Goal: Task Accomplishment & Management: Manage account settings

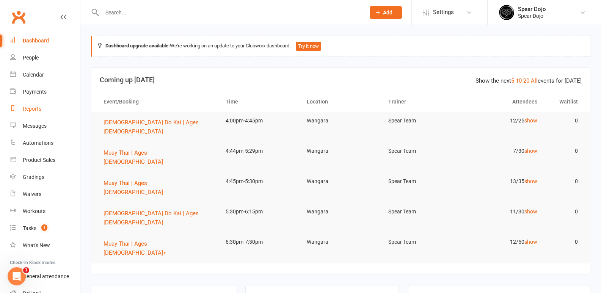
click at [38, 107] on div "Reports" at bounding box center [32, 109] width 19 height 6
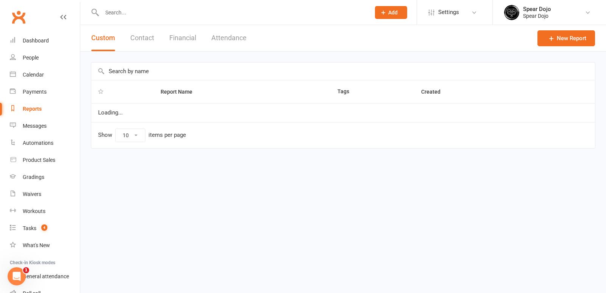
select select "50"
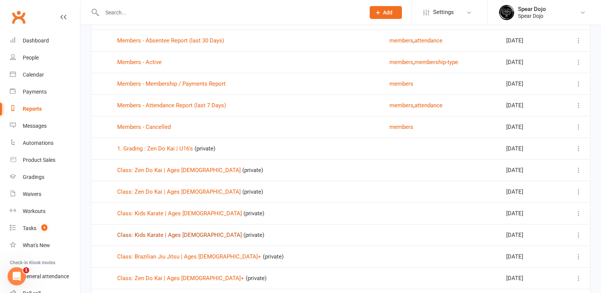
scroll to position [152, 0]
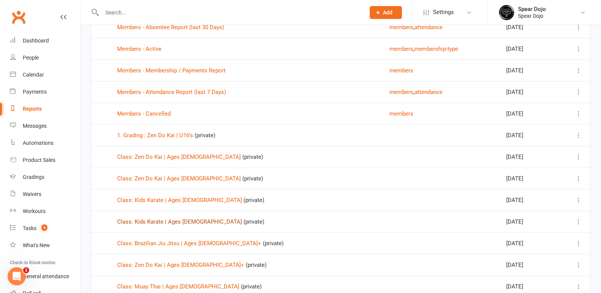
click at [165, 221] on link "Class: Kids Karate | Ages 3 to 4" at bounding box center [179, 221] width 125 height 7
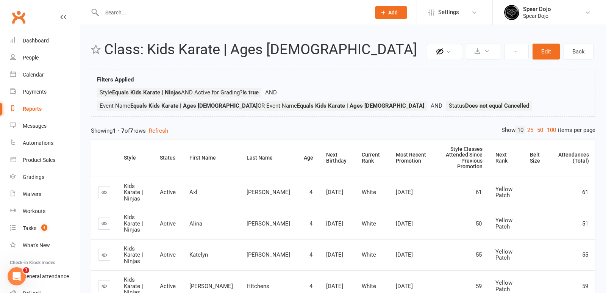
select select "50"
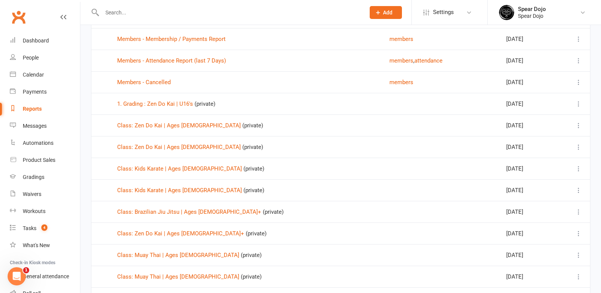
scroll to position [189, 0]
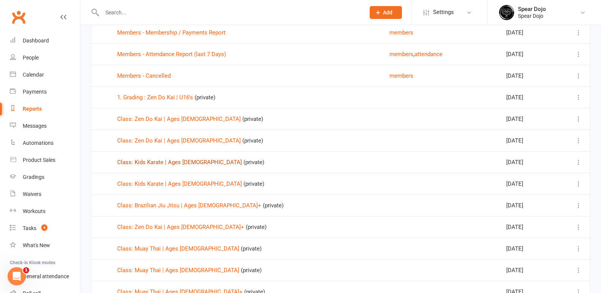
click at [170, 161] on link "Class: Kids Karate | Ages 5 to 7" at bounding box center [179, 162] width 125 height 7
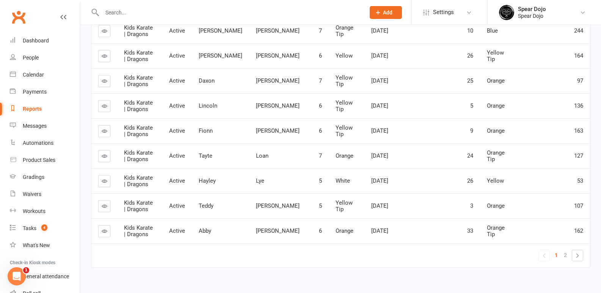
scroll to position [169, 0]
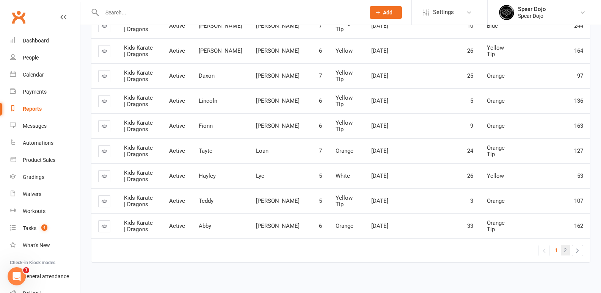
click at [562, 245] on link "2" at bounding box center [564, 250] width 9 height 11
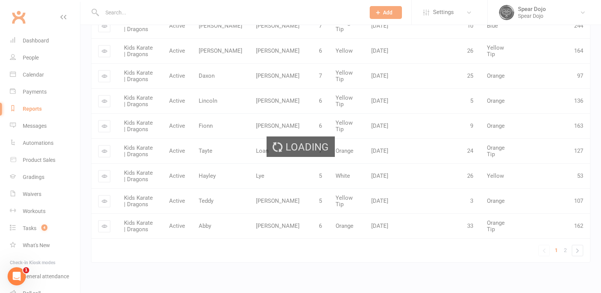
scroll to position [94, 0]
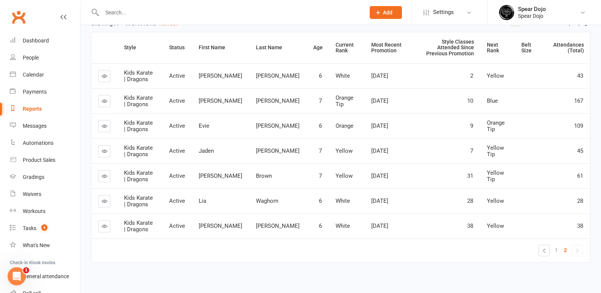
click at [574, 245] on link "»" at bounding box center [577, 250] width 11 height 11
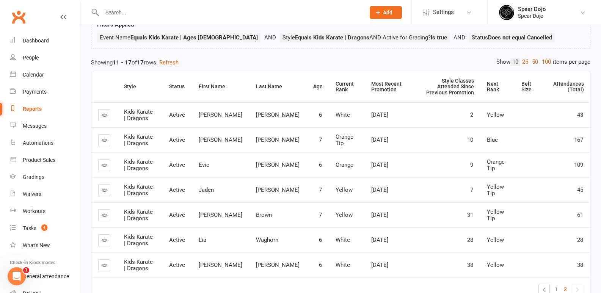
scroll to position [0, 0]
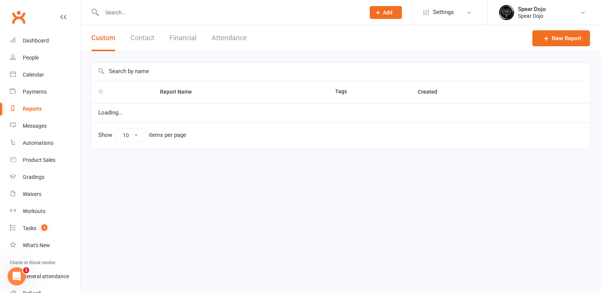
select select "50"
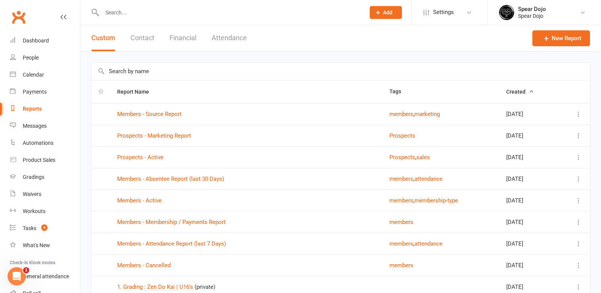
click at [117, 14] on input "text" at bounding box center [230, 12] width 260 height 11
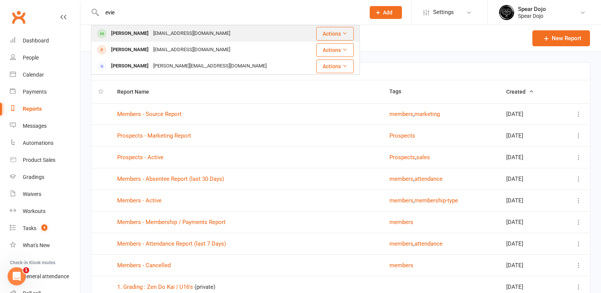
type input "evie"
click at [125, 33] on div "Evie Turner" at bounding box center [130, 33] width 42 height 11
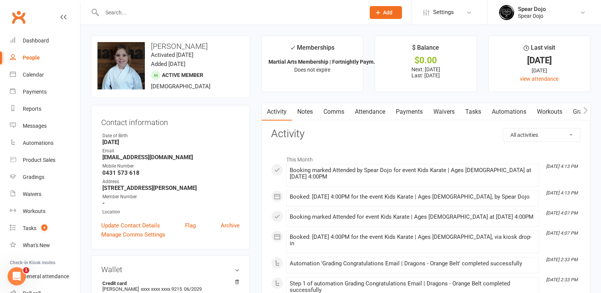
click at [378, 111] on link "Attendance" at bounding box center [369, 111] width 41 height 17
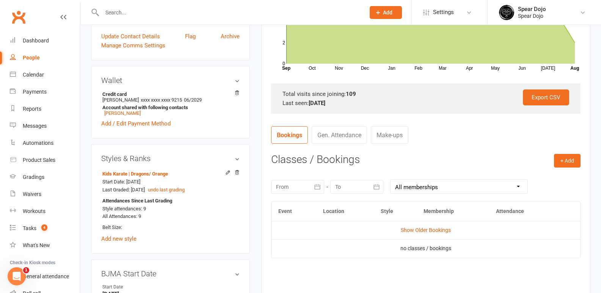
scroll to position [189, 0]
click at [316, 185] on icon "button" at bounding box center [317, 187] width 8 height 8
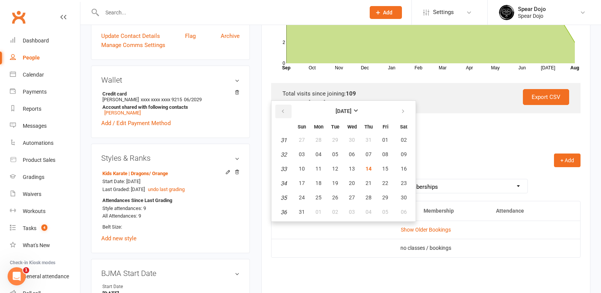
click at [283, 109] on icon "button" at bounding box center [282, 111] width 5 height 6
click at [315, 153] on span "09" at bounding box center [318, 154] width 6 height 6
type input "09 Jun 2025"
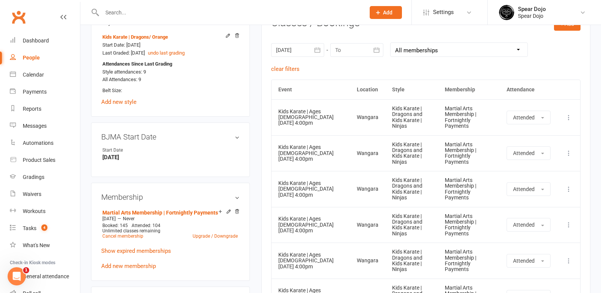
scroll to position [174, 0]
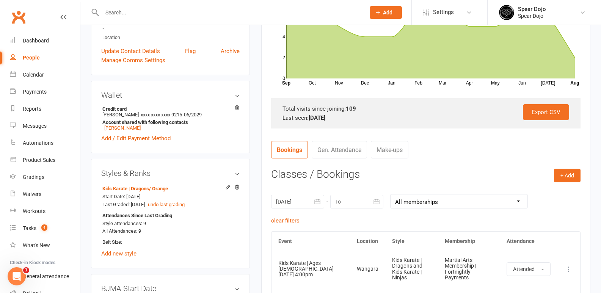
click at [136, 9] on input "text" at bounding box center [230, 12] width 260 height 11
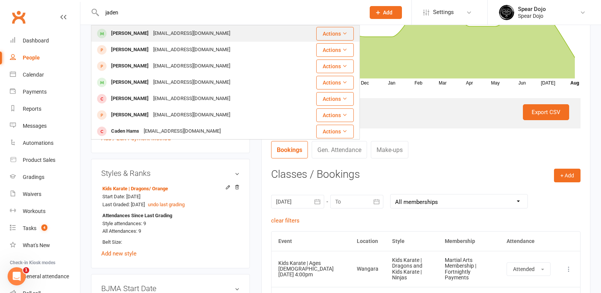
type input "jaden"
click at [134, 33] on div "Jaden Estacio" at bounding box center [130, 33] width 42 height 11
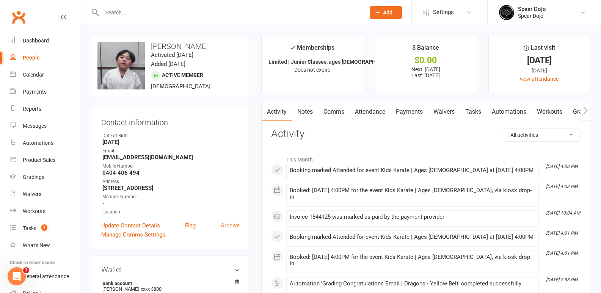
click at [374, 112] on link "Attendance" at bounding box center [369, 111] width 41 height 17
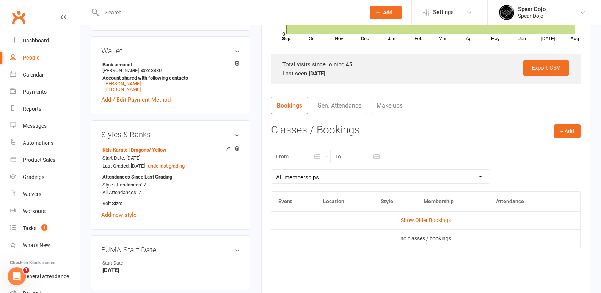
scroll to position [227, 0]
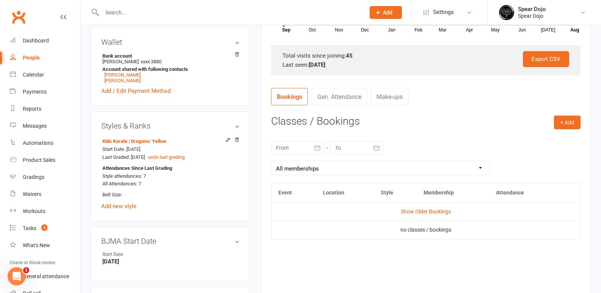
click at [317, 148] on icon "button" at bounding box center [317, 148] width 8 height 8
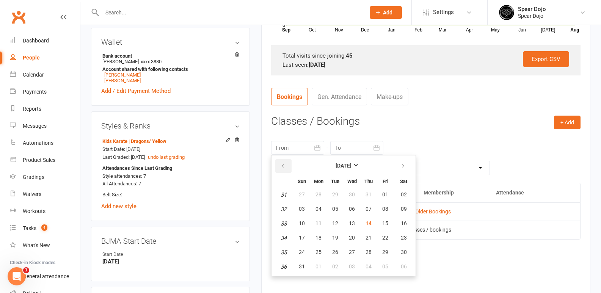
click at [285, 164] on icon "button" at bounding box center [282, 166] width 5 height 6
click at [303, 210] on span "06" at bounding box center [302, 209] width 6 height 6
type input "06 Jul 2025"
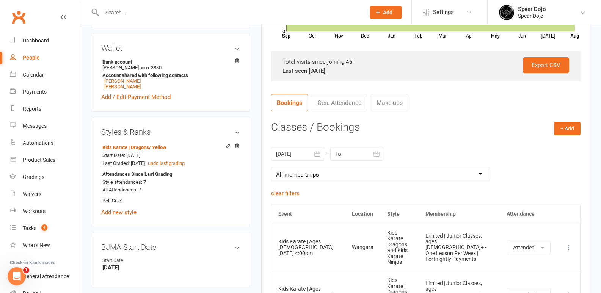
scroll to position [152, 0]
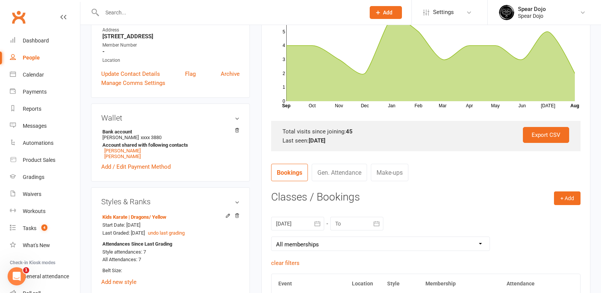
click at [128, 13] on input "text" at bounding box center [230, 12] width 260 height 11
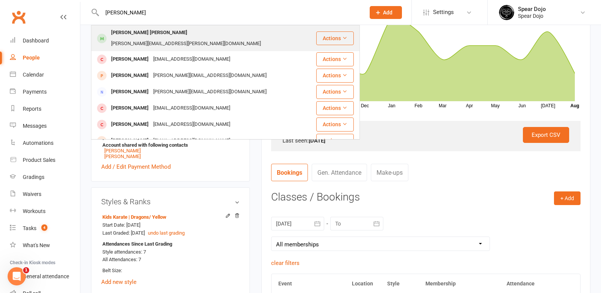
type input "killian"
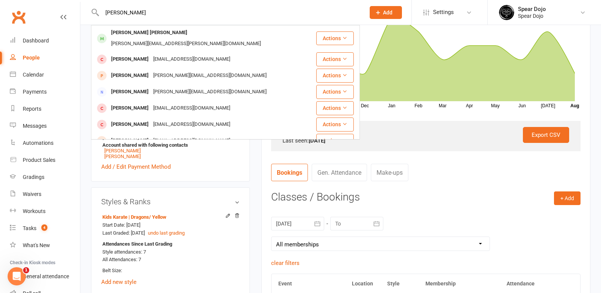
click at [129, 33] on div "Killian Doody" at bounding box center [149, 32] width 81 height 11
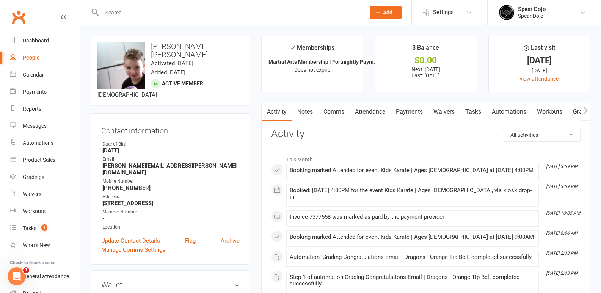
click at [374, 112] on link "Attendance" at bounding box center [369, 111] width 41 height 17
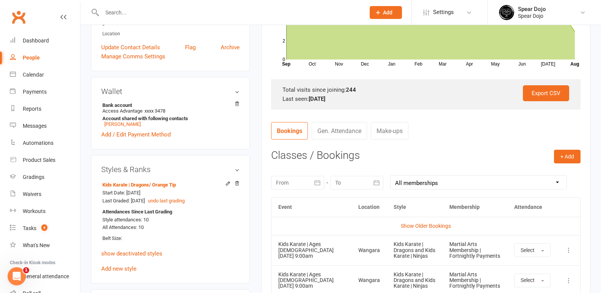
scroll to position [189, 0]
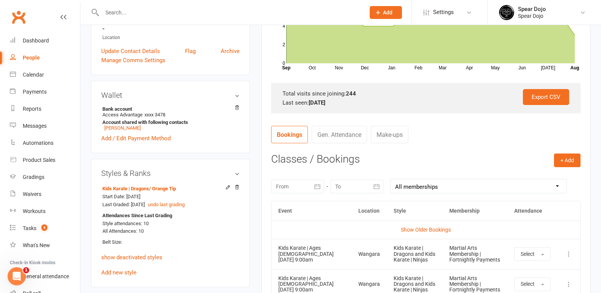
click at [316, 187] on icon "button" at bounding box center [317, 187] width 8 height 8
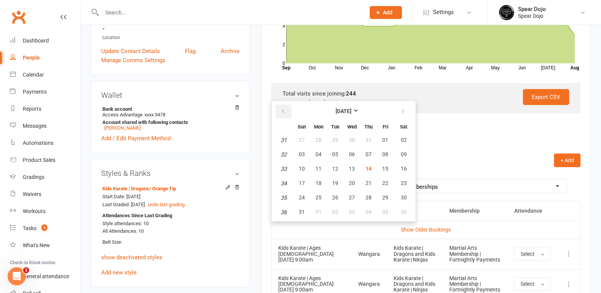
click at [285, 110] on icon "button" at bounding box center [282, 111] width 5 height 6
click at [303, 155] on span "06" at bounding box center [302, 154] width 6 height 6
type input "06 Jul 2025"
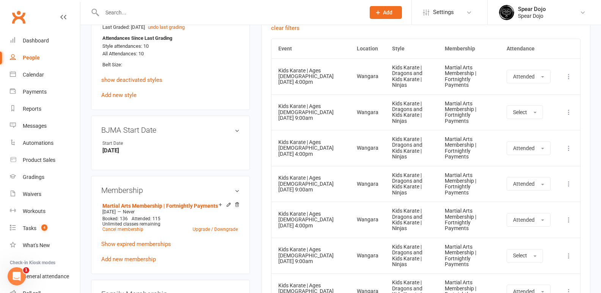
scroll to position [341, 0]
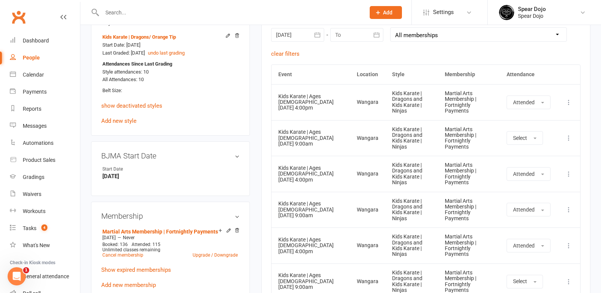
click at [124, 12] on input "text" at bounding box center [230, 12] width 260 height 11
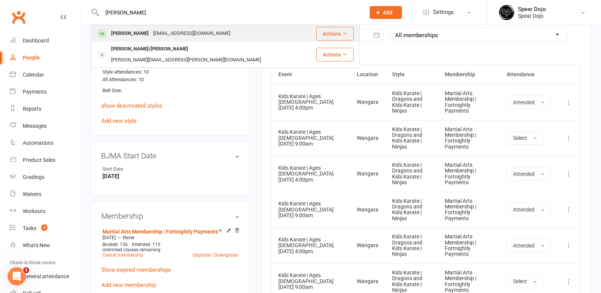
type input "wyatt"
click at [115, 34] on div "Wyatt Wells" at bounding box center [130, 33] width 42 height 11
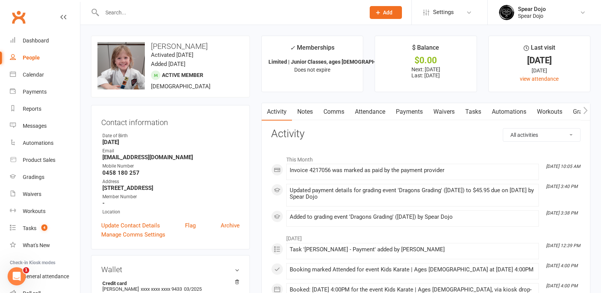
click at [368, 116] on link "Attendance" at bounding box center [369, 111] width 41 height 17
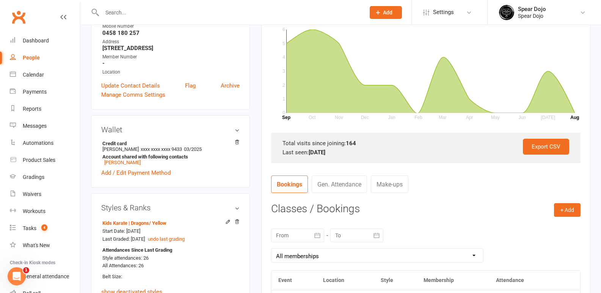
scroll to position [189, 0]
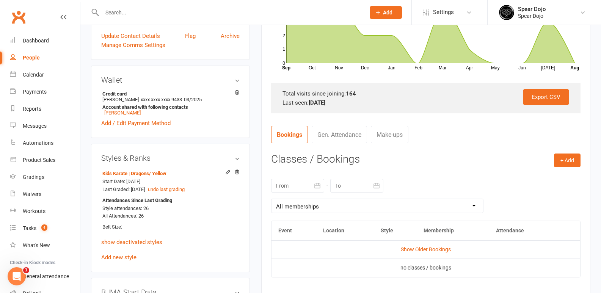
click at [319, 185] on icon "button" at bounding box center [317, 185] width 6 height 5
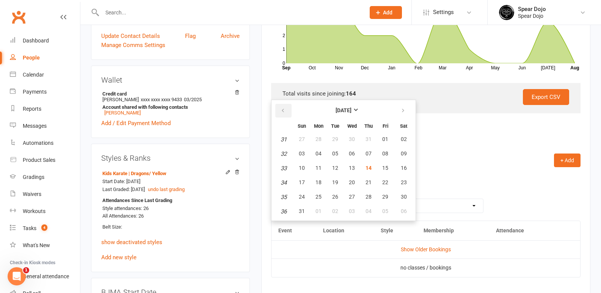
click at [284, 109] on icon "button" at bounding box center [282, 111] width 5 height 6
click at [304, 154] on span "06" at bounding box center [302, 153] width 6 height 6
type input "06 Jul 2025"
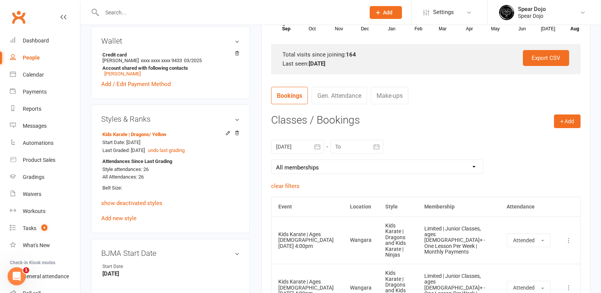
scroll to position [227, 0]
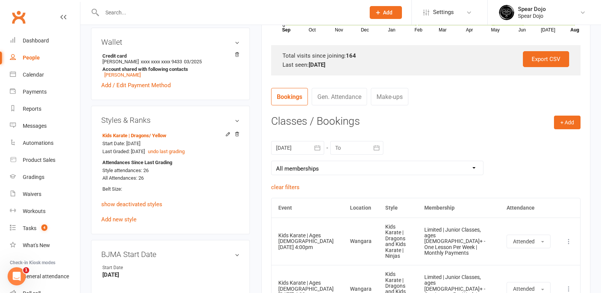
click at [139, 13] on input "text" at bounding box center [230, 12] width 260 height 11
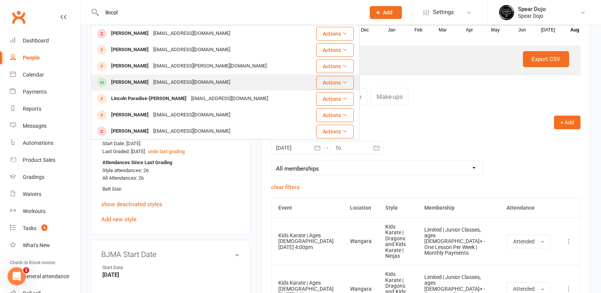
type input "lincol"
click at [136, 82] on div "Lincoln Anderson" at bounding box center [130, 82] width 42 height 11
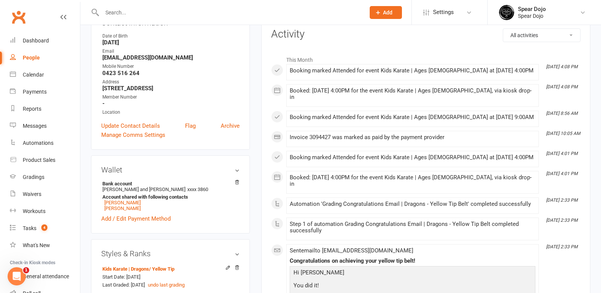
scroll to position [76, 0]
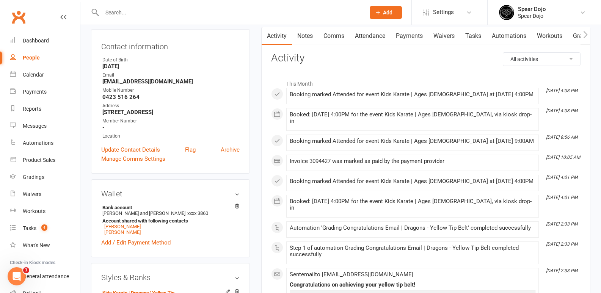
click at [377, 39] on link "Attendance" at bounding box center [369, 35] width 41 height 17
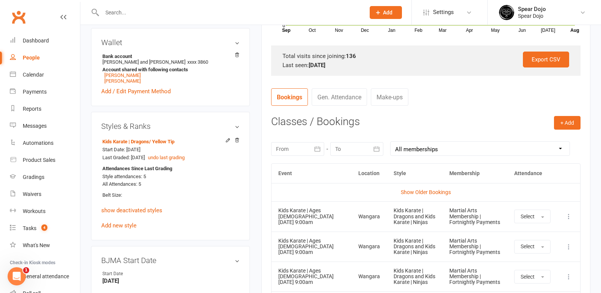
scroll to position [227, 0]
click at [317, 146] on icon "button" at bounding box center [317, 149] width 8 height 8
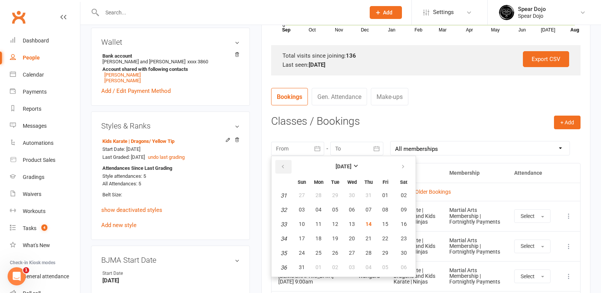
click at [285, 164] on icon "button" at bounding box center [282, 167] width 5 height 6
click at [305, 209] on button "06" at bounding box center [302, 210] width 16 height 14
type input "06 Jul 2025"
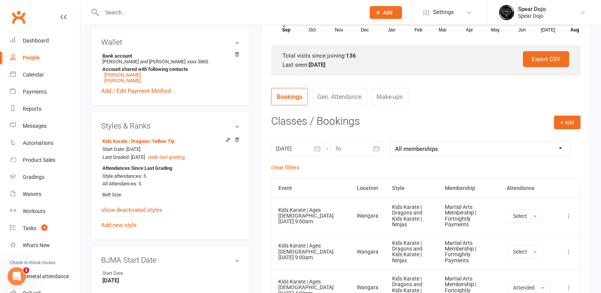
click at [377, 148] on icon "button" at bounding box center [376, 148] width 6 height 5
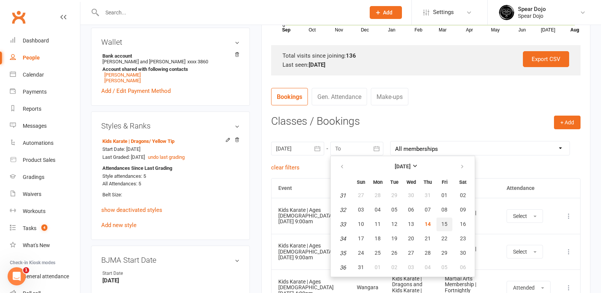
click at [441, 224] on span "15" at bounding box center [444, 224] width 6 height 6
type input "15 Aug 2025"
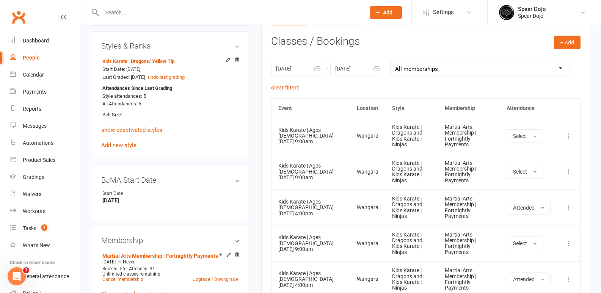
scroll to position [303, 0]
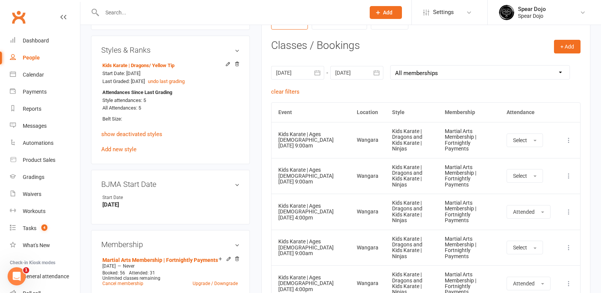
click at [131, 12] on input "text" at bounding box center [230, 12] width 260 height 11
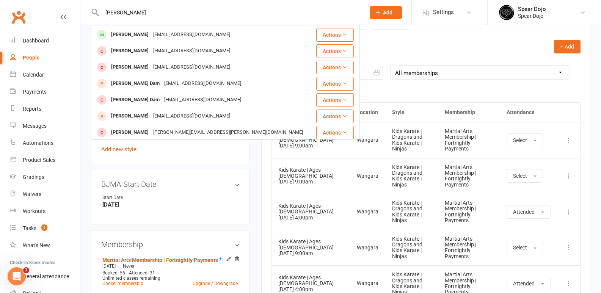
scroll to position [0, 0]
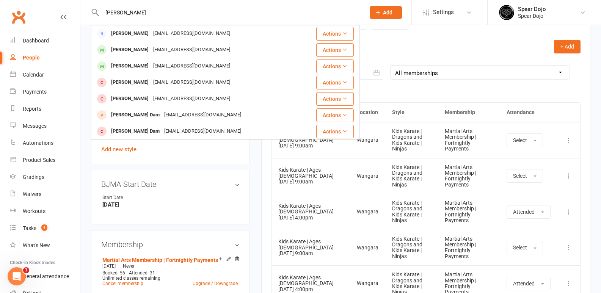
click at [133, 11] on input "damon" at bounding box center [230, 12] width 260 height 11
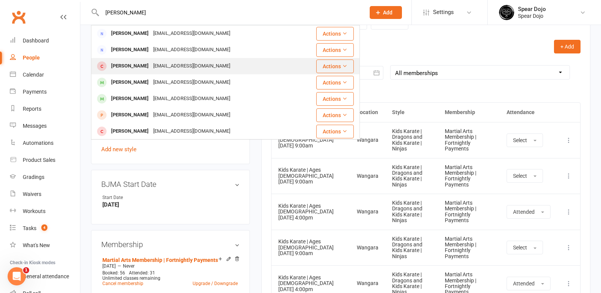
type input "damon cummings"
click at [141, 67] on div "Dayne Williams-Cumming" at bounding box center [130, 66] width 42 height 11
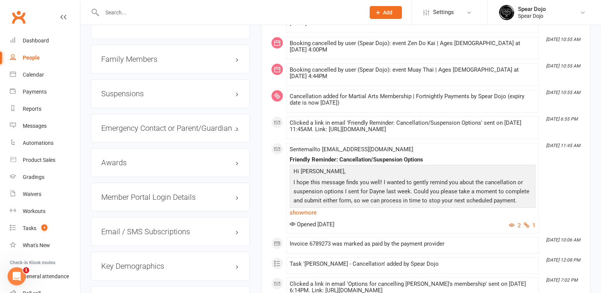
scroll to position [568, 0]
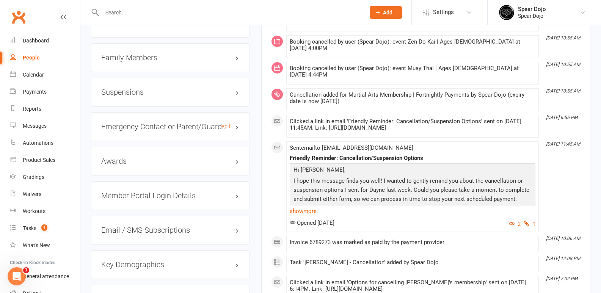
click at [188, 129] on h3 "Emergency Contact or Parent/Guardian Details edit" at bounding box center [170, 126] width 138 height 8
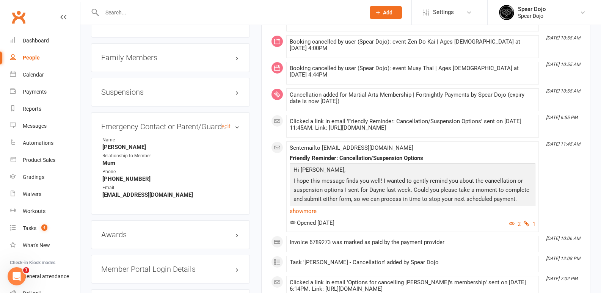
click at [188, 129] on h3 "Emergency Contact or Parent/Guardian Details edit" at bounding box center [170, 126] width 138 height 8
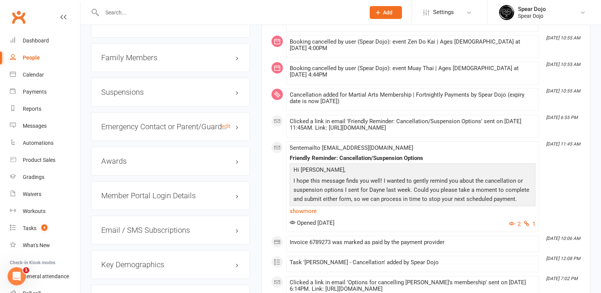
click at [188, 129] on h3 "Emergency Contact or Parent/Guardian Details edit" at bounding box center [170, 126] width 138 height 8
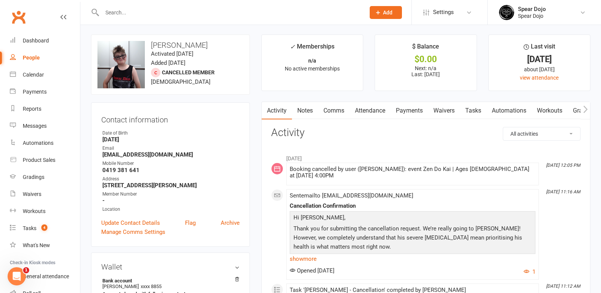
scroll to position [0, 0]
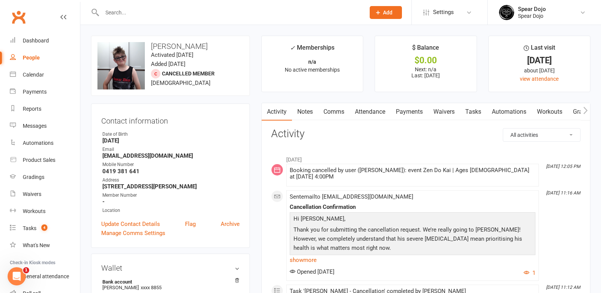
click at [583, 109] on icon "button" at bounding box center [585, 110] width 5 height 8
click at [303, 114] on link "Waivers" at bounding box center [299, 111] width 32 height 17
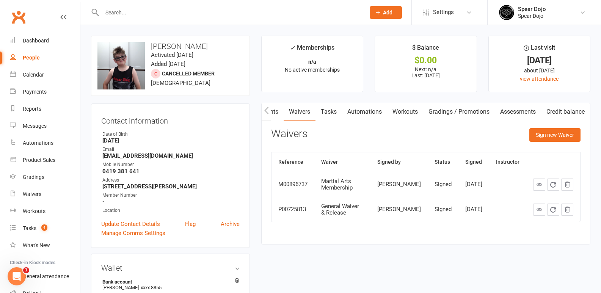
click at [296, 113] on link "Waivers" at bounding box center [299, 111] width 32 height 17
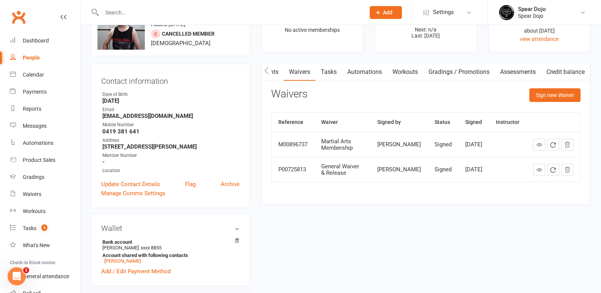
scroll to position [38, 0]
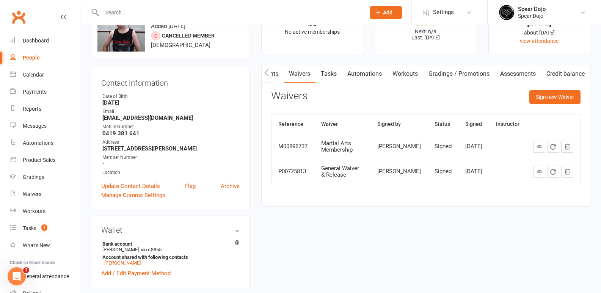
click at [264, 70] on icon "button" at bounding box center [266, 73] width 5 height 8
click at [267, 74] on icon "button" at bounding box center [266, 73] width 5 height 8
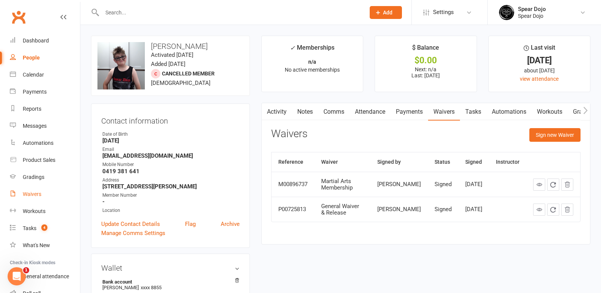
click at [37, 194] on div "Waivers" at bounding box center [32, 194] width 19 height 6
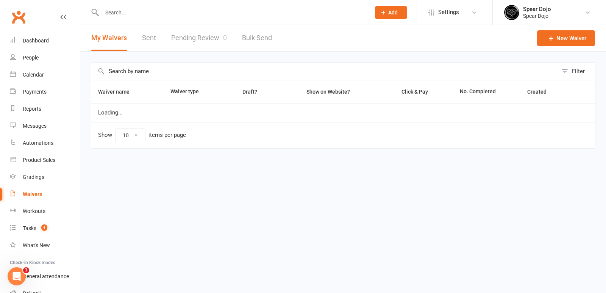
select select "100"
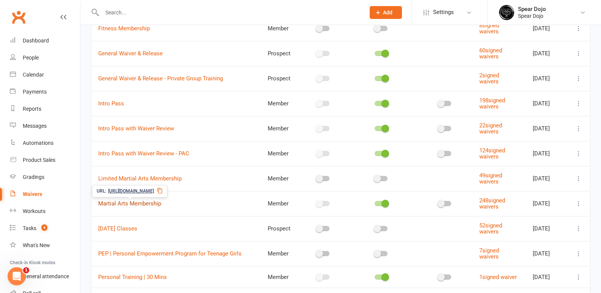
scroll to position [303, 0]
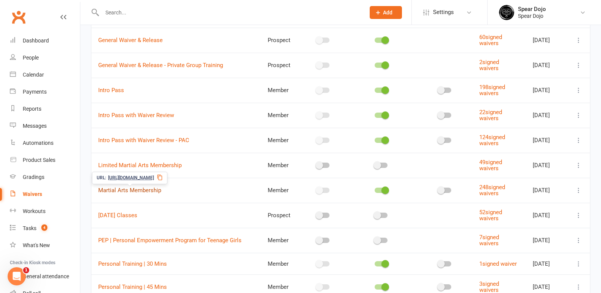
click at [142, 191] on link "Martial Arts Membership" at bounding box center [129, 190] width 63 height 7
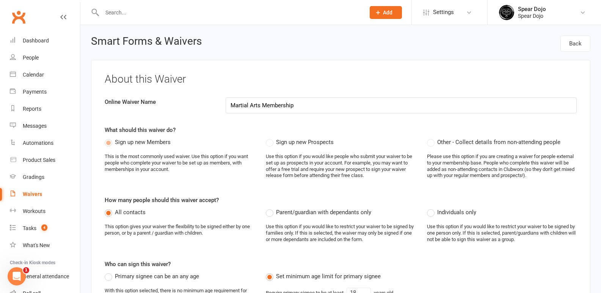
select select "100"
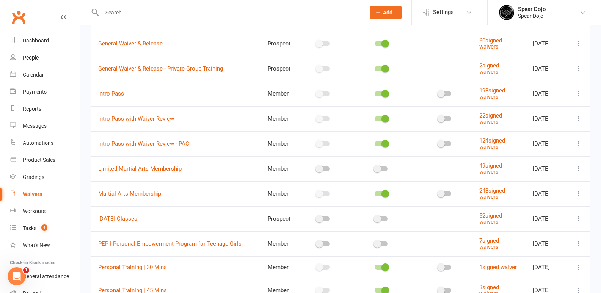
scroll to position [265, 0]
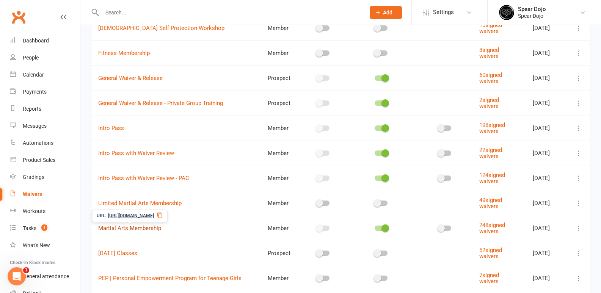
click at [151, 228] on link "Martial Arts Membership" at bounding box center [129, 228] width 63 height 7
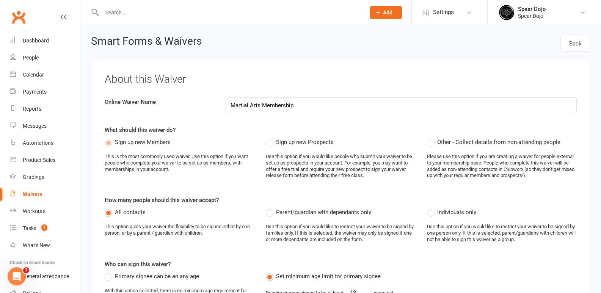
click at [36, 192] on div "Waivers" at bounding box center [32, 194] width 19 height 6
select select "100"
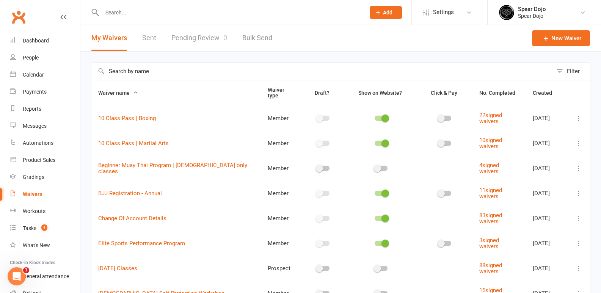
click at [131, 9] on input "text" at bounding box center [230, 12] width 260 height 11
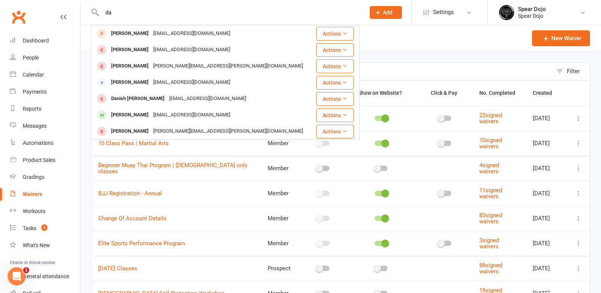
type input "d"
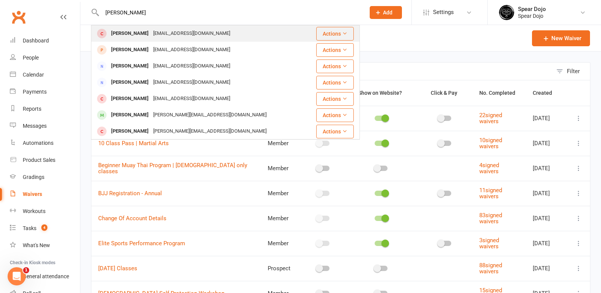
type input "willima cummings"
click at [126, 35] on div "Dayne Williams-Cumming" at bounding box center [130, 33] width 42 height 11
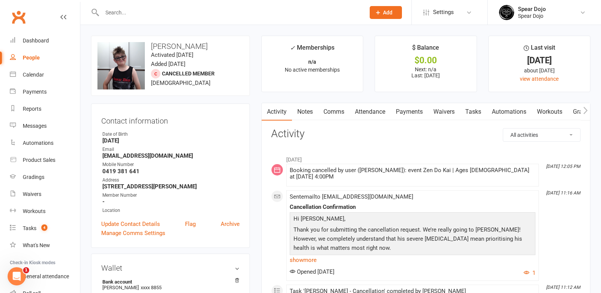
click at [333, 113] on link "Comms" at bounding box center [333, 111] width 31 height 17
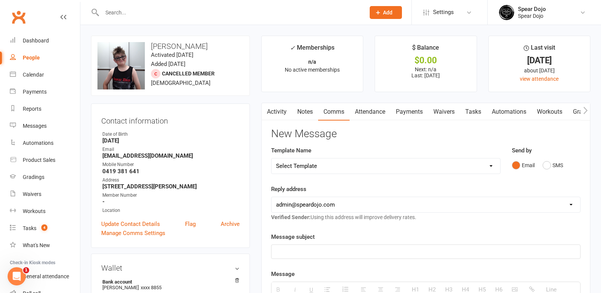
click at [369, 167] on select "Select Template [Email] Registration - Full Membership - Adult Student (Intro P…" at bounding box center [385, 165] width 228 height 15
select select "4"
click at [271, 158] on select "Select Template [Email] Registration - Full Membership - Adult Student (Intro P…" at bounding box center [385, 165] width 228 height 15
click at [488, 164] on select "Select Template [Email] Registration - Full Membership - Adult Student (Intro P…" at bounding box center [385, 165] width 228 height 15
click at [449, 111] on link "Waivers" at bounding box center [444, 111] width 32 height 17
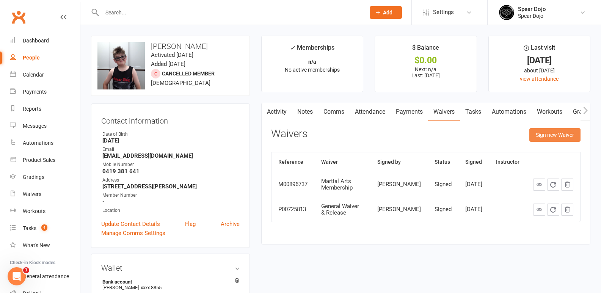
click at [549, 136] on button "Sign new Waiver" at bounding box center [554, 135] width 51 height 14
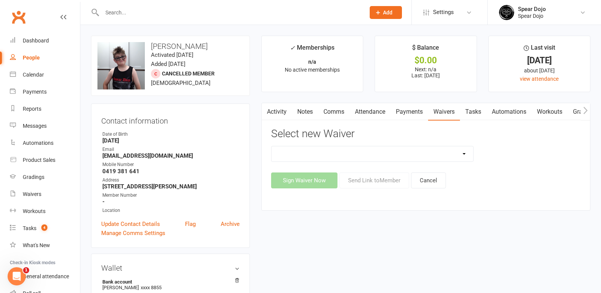
click at [464, 155] on select "10 Class Pass | Boxing 10 Class Pass | Martial Arts Beginner Muay Thai Program …" at bounding box center [372, 153] width 202 height 15
click at [122, 11] on input "text" at bounding box center [230, 12] width 260 height 11
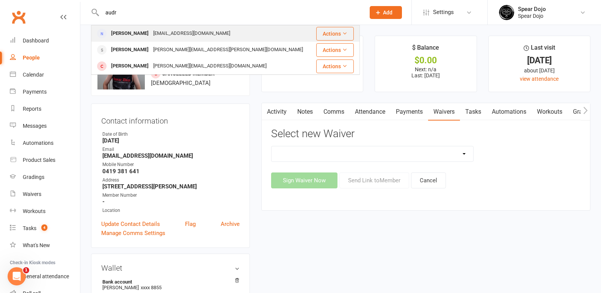
type input "audr"
click at [131, 31] on div "[PERSON_NAME]" at bounding box center [130, 33] width 42 height 11
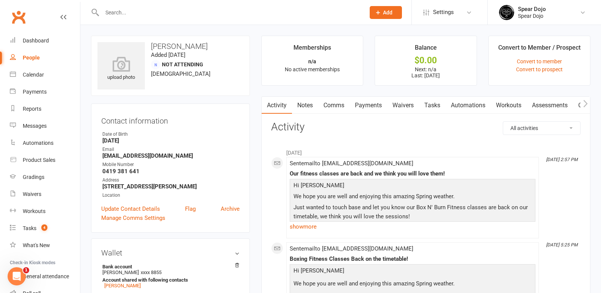
click at [408, 104] on link "Waivers" at bounding box center [403, 105] width 32 height 17
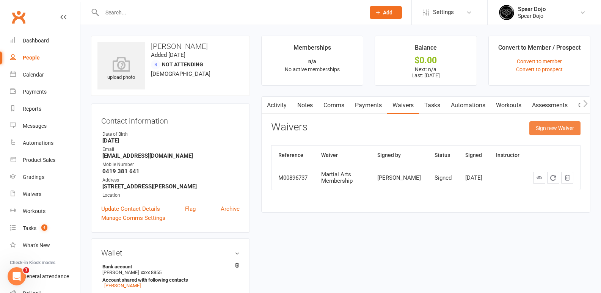
click at [558, 128] on button "Sign new Waiver" at bounding box center [554, 128] width 51 height 14
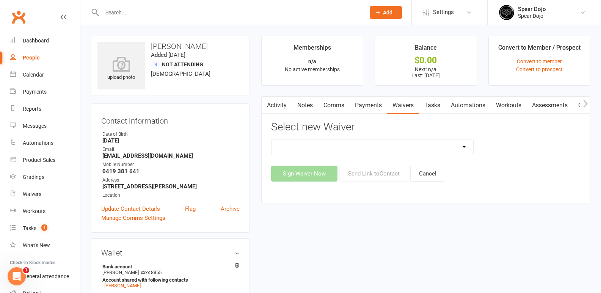
click at [465, 145] on select "10 Class Pass | Boxing 10 Class Pass | Martial Arts Beginner Muay Thai Program …" at bounding box center [372, 146] width 202 height 15
select select "6325"
click at [271, 139] on select "10 Class Pass | Boxing 10 Class Pass | Martial Arts Beginner Muay Thai Program …" at bounding box center [372, 146] width 202 height 15
click at [322, 173] on button "Sign Waiver Now" at bounding box center [304, 174] width 66 height 16
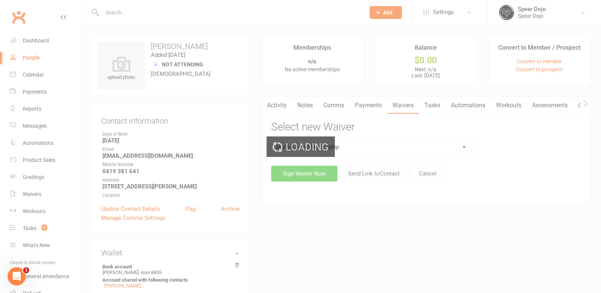
select select "bank_account"
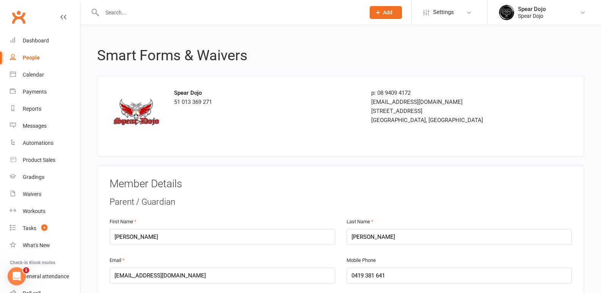
click at [117, 11] on input "text" at bounding box center [230, 12] width 260 height 11
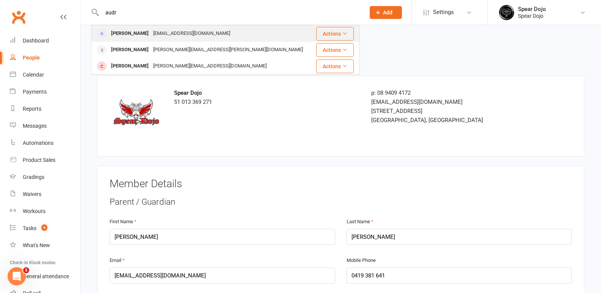
type input "audr"
click at [134, 34] on div "[PERSON_NAME]" at bounding box center [130, 33] width 42 height 11
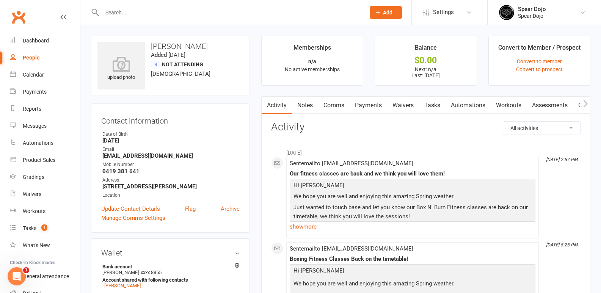
click at [332, 103] on link "Comms" at bounding box center [333, 105] width 31 height 17
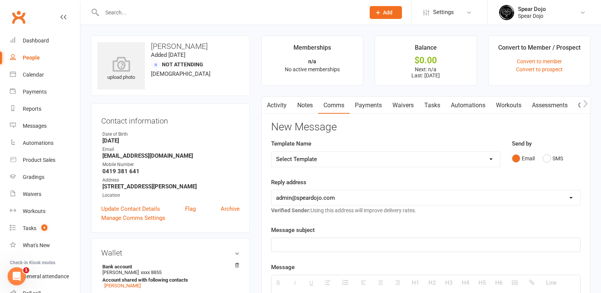
click at [404, 105] on link "Waivers" at bounding box center [403, 105] width 32 height 17
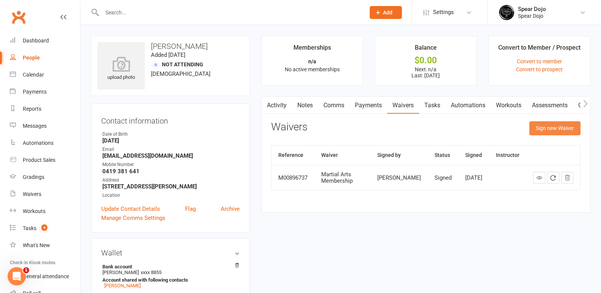
click at [541, 129] on button "Sign new Waiver" at bounding box center [554, 128] width 51 height 14
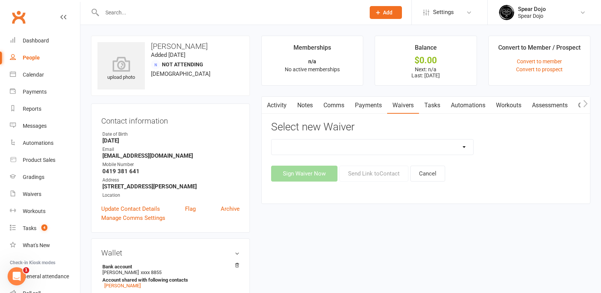
click at [463, 147] on select "10 Class Pass | Boxing 10 Class Pass | Martial Arts Beginner Muay Thai Program …" at bounding box center [372, 146] width 202 height 15
select select "6325"
click at [271, 139] on select "10 Class Pass | Boxing 10 Class Pass | Martial Arts Beginner Muay Thai Program …" at bounding box center [372, 146] width 202 height 15
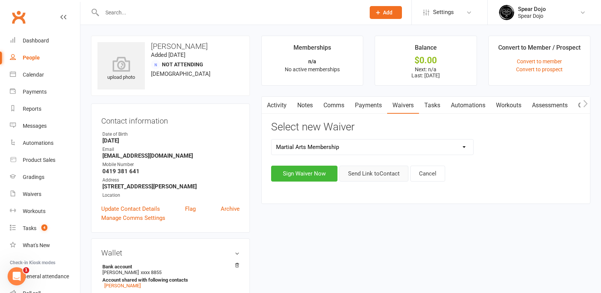
click at [370, 169] on button "Send Link to Contact" at bounding box center [373, 174] width 69 height 16
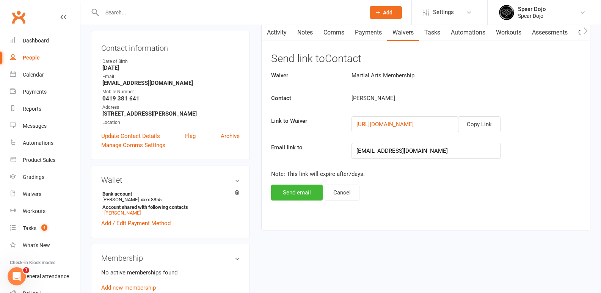
scroll to position [76, 0]
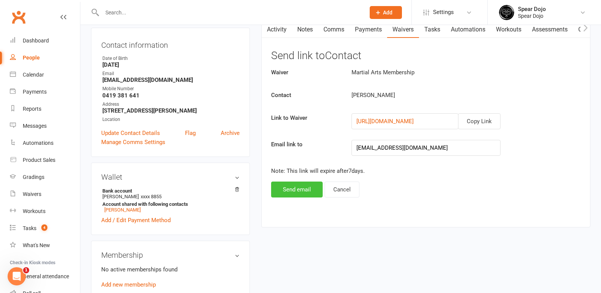
click at [310, 189] on button "Send email" at bounding box center [297, 189] width 52 height 16
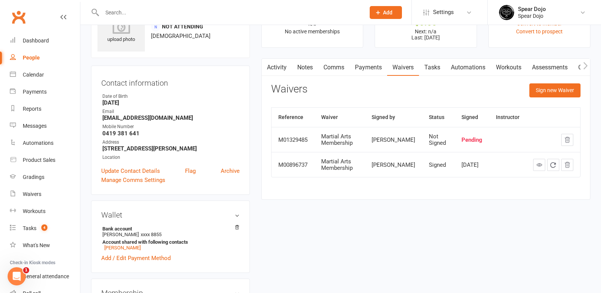
scroll to position [0, 0]
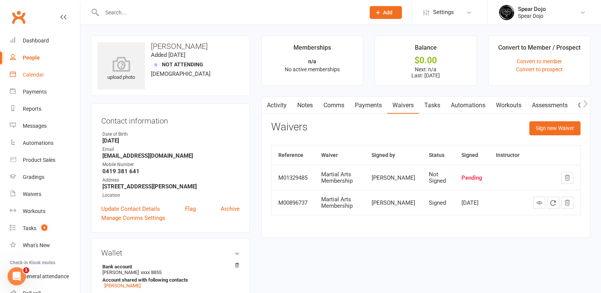
click at [30, 75] on div "Calendar" at bounding box center [33, 75] width 21 height 6
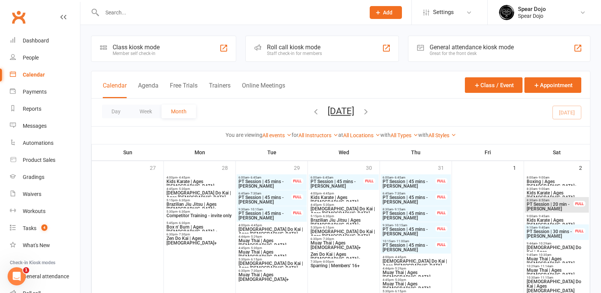
click at [127, 14] on input "text" at bounding box center [230, 12] width 260 height 11
click at [32, 73] on div "Calendar" at bounding box center [34, 75] width 22 height 6
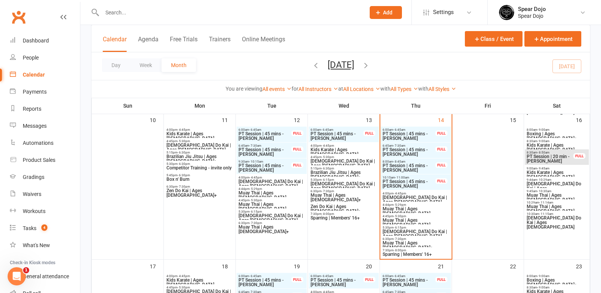
scroll to position [341, 0]
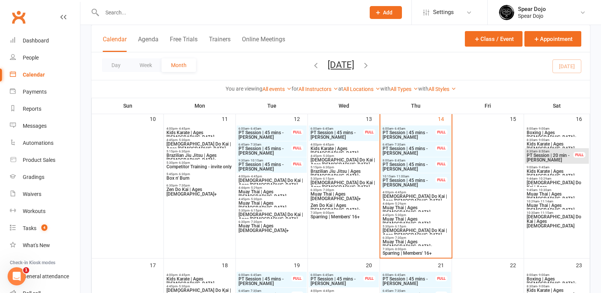
click at [130, 11] on input "text" at bounding box center [230, 12] width 260 height 11
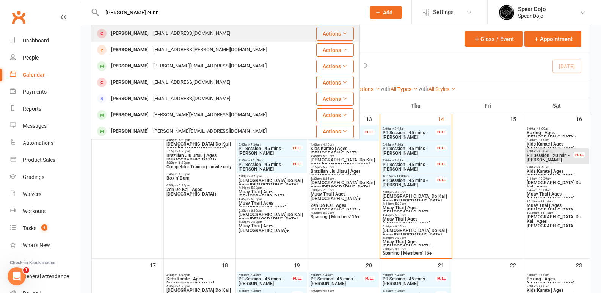
type input "dane williams cunn"
click at [151, 34] on div "Dayne Williams-Cumming" at bounding box center [130, 33] width 42 height 11
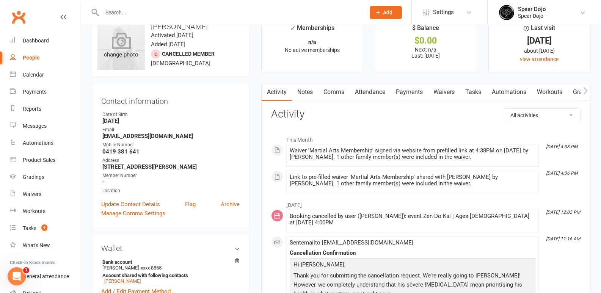
scroll to position [38, 0]
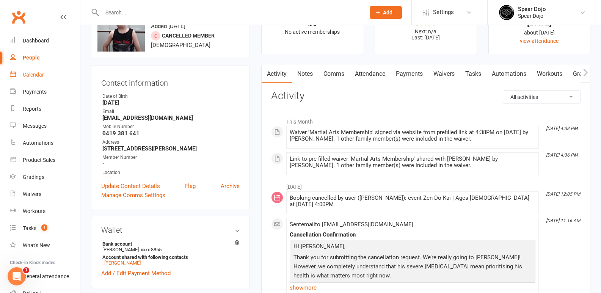
click at [37, 75] on div "Calendar" at bounding box center [33, 75] width 21 height 6
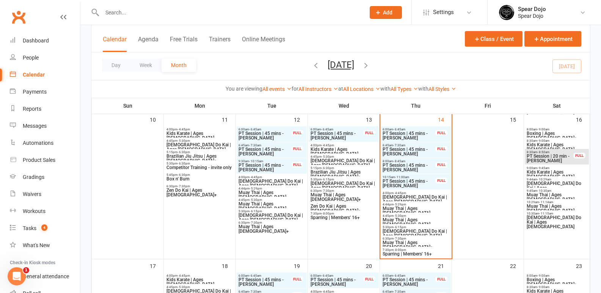
scroll to position [341, 0]
click at [402, 217] on span "Muay Thai | Ages [DEMOGRAPHIC_DATA]" at bounding box center [415, 221] width 67 height 9
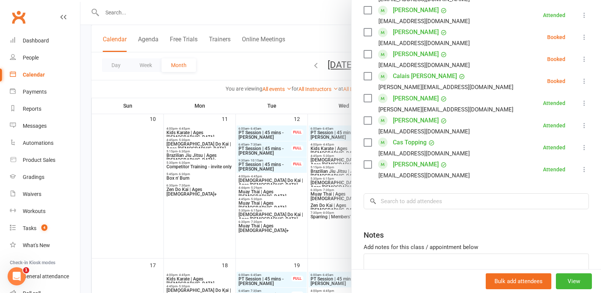
scroll to position [379, 0]
click at [386, 209] on input "search" at bounding box center [475, 201] width 225 height 16
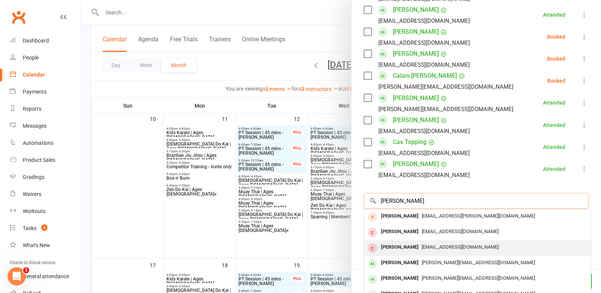
type input "dane williams"
click at [418, 253] on div "Dayne Williams-Cumming" at bounding box center [400, 247] width 44 height 11
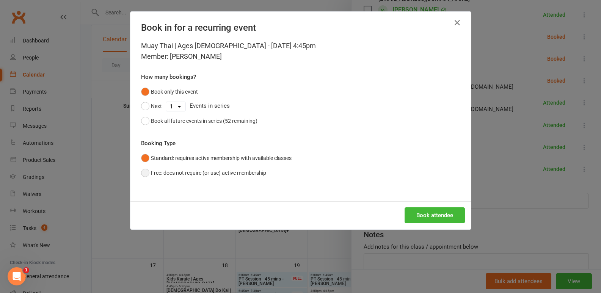
click at [143, 172] on button "Free: does not require (or use) active membership" at bounding box center [203, 173] width 125 height 14
click at [429, 217] on button "Book attendee" at bounding box center [434, 215] width 60 height 16
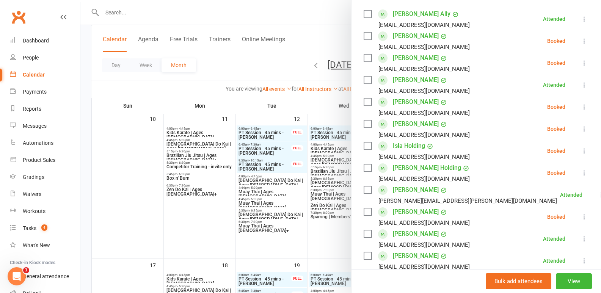
scroll to position [114, 0]
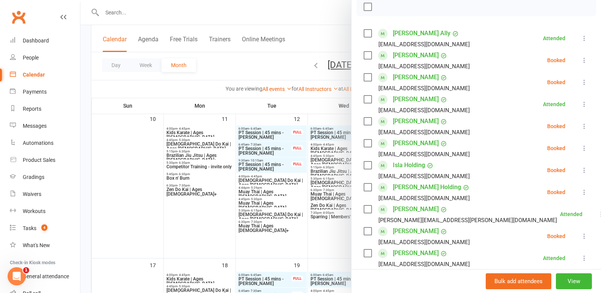
click at [580, 62] on icon at bounding box center [584, 60] width 8 height 8
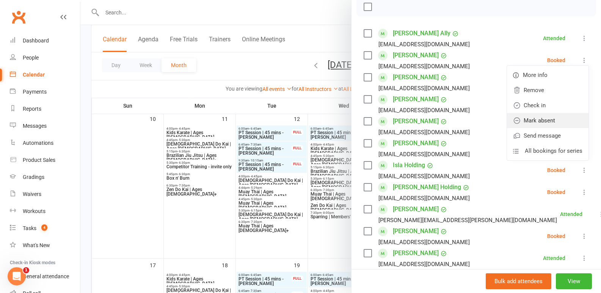
click at [536, 122] on link "Mark absent" at bounding box center [547, 120] width 81 height 15
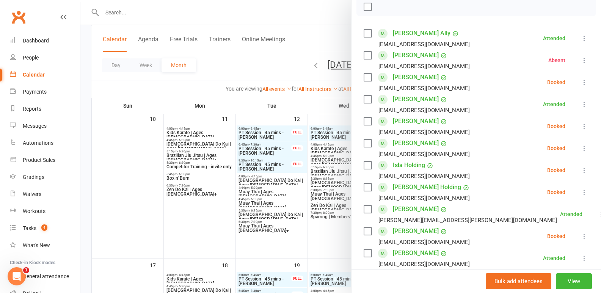
click at [580, 83] on icon at bounding box center [584, 82] width 8 height 8
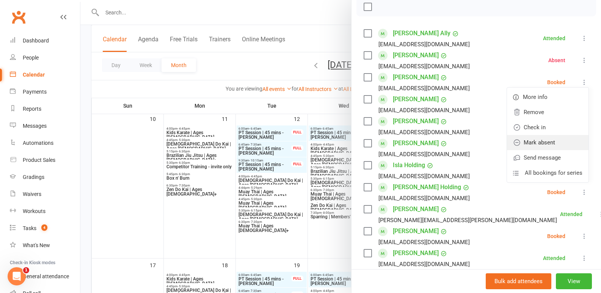
click at [533, 143] on link "Mark absent" at bounding box center [547, 142] width 81 height 15
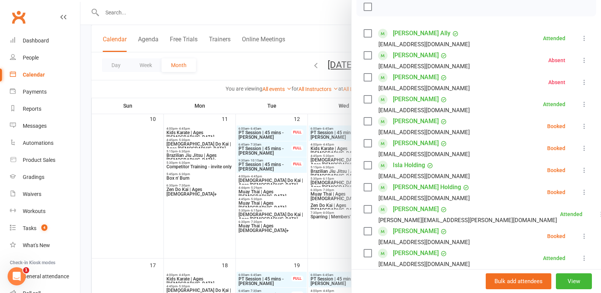
click at [580, 128] on icon at bounding box center [584, 126] width 8 height 8
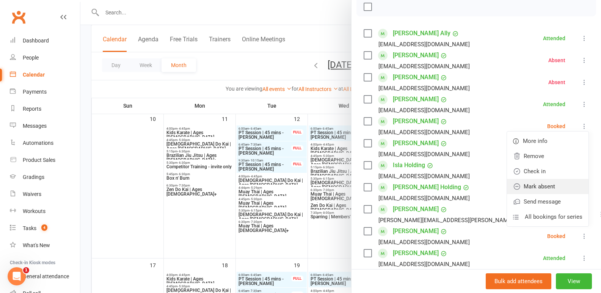
click at [527, 185] on link "Mark absent" at bounding box center [547, 186] width 81 height 15
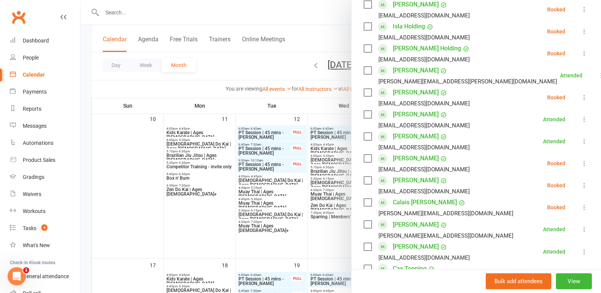
scroll to position [265, 0]
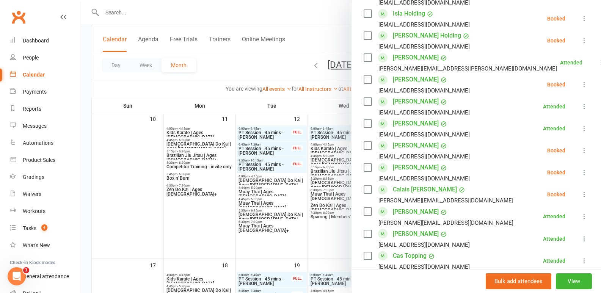
click at [580, 154] on icon at bounding box center [584, 151] width 8 height 8
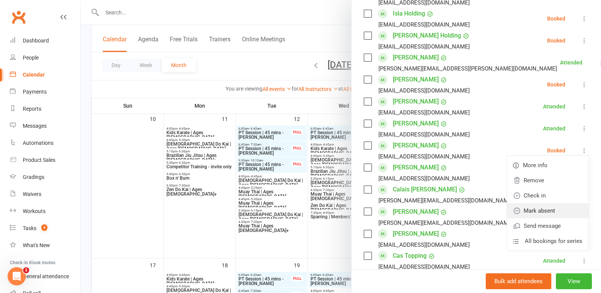
click at [539, 218] on link "Mark absent" at bounding box center [547, 210] width 81 height 15
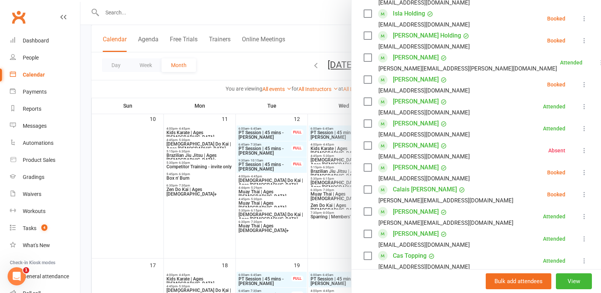
click at [580, 176] on icon at bounding box center [584, 173] width 8 height 8
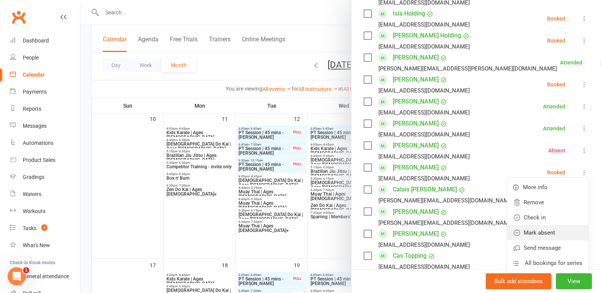
click at [532, 240] on link "Mark absent" at bounding box center [547, 232] width 81 height 15
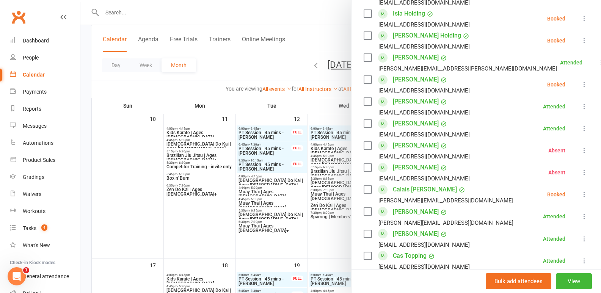
click at [580, 198] on icon at bounding box center [584, 195] width 8 height 8
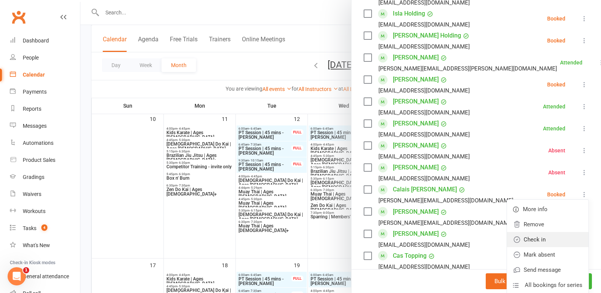
click at [527, 247] on link "Check in" at bounding box center [547, 239] width 81 height 15
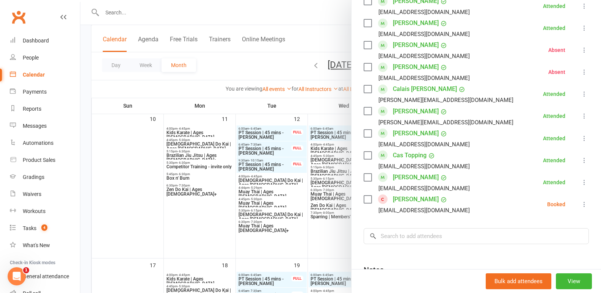
scroll to position [379, 0]
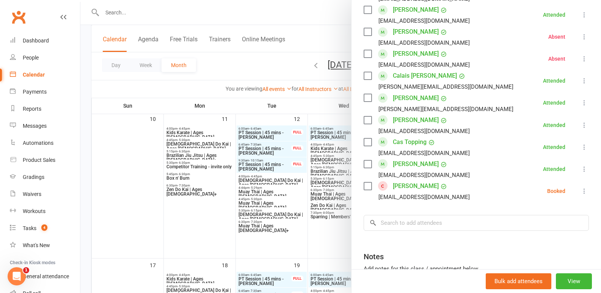
click at [580, 195] on icon at bounding box center [584, 191] width 8 height 8
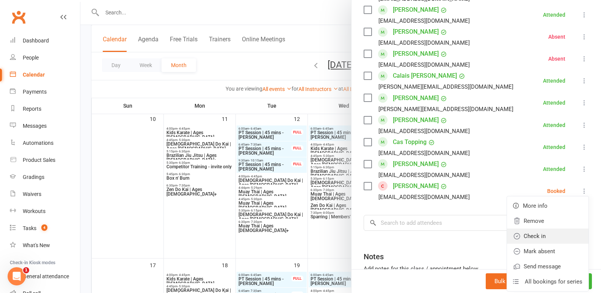
click at [522, 244] on link "Check in" at bounding box center [547, 235] width 81 height 15
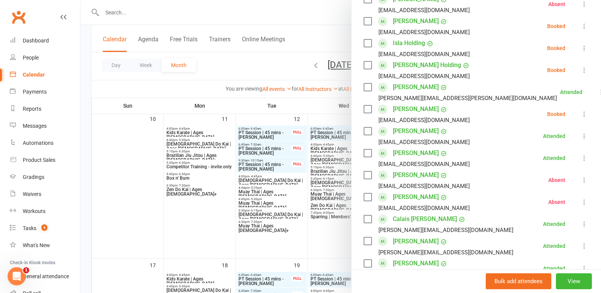
scroll to position [227, 0]
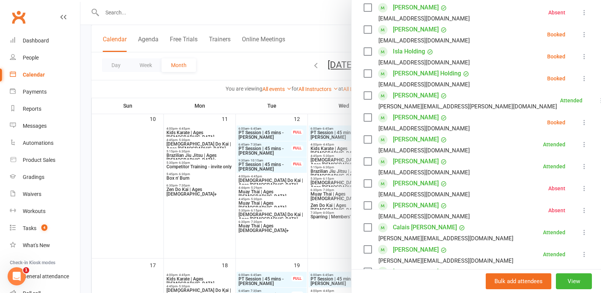
click at [580, 78] on icon at bounding box center [584, 79] width 8 height 8
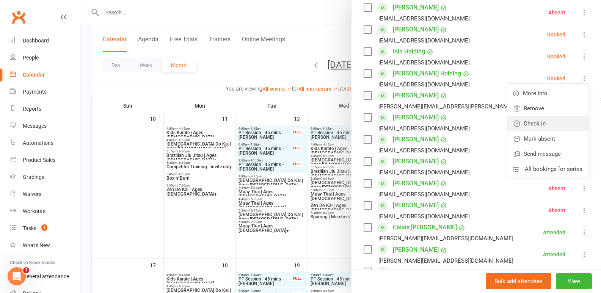
click at [545, 125] on link "Check in" at bounding box center [547, 123] width 81 height 15
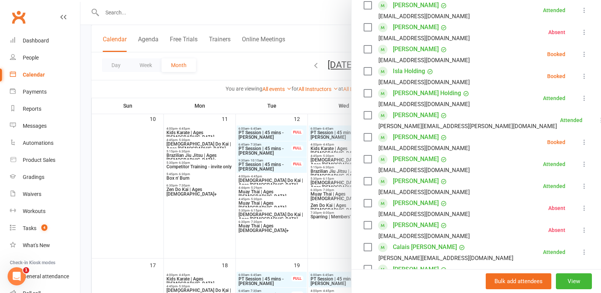
scroll to position [189, 0]
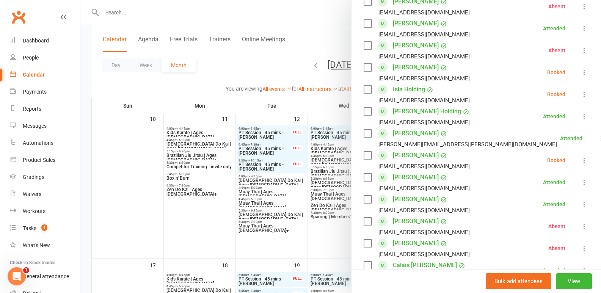
click at [580, 74] on icon at bounding box center [584, 73] width 8 height 8
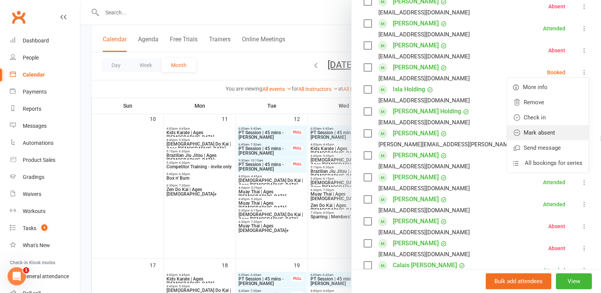
click at [541, 131] on link "Mark absent" at bounding box center [547, 132] width 81 height 15
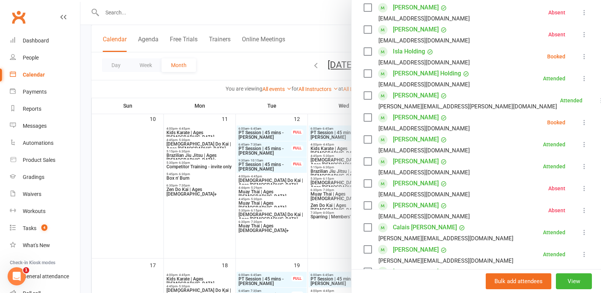
scroll to position [265, 0]
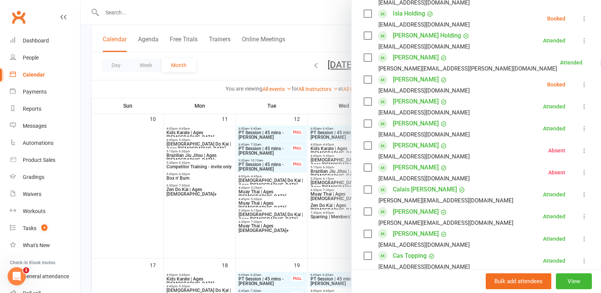
click at [580, 176] on icon at bounding box center [584, 173] width 8 height 8
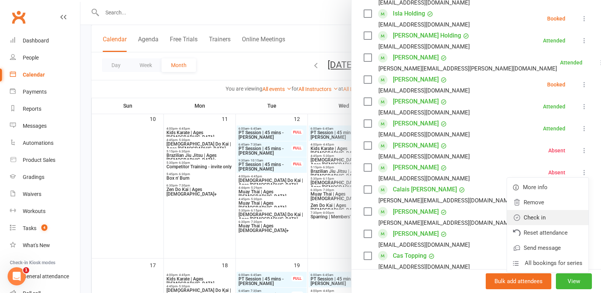
click at [538, 225] on link "Check in" at bounding box center [547, 217] width 81 height 15
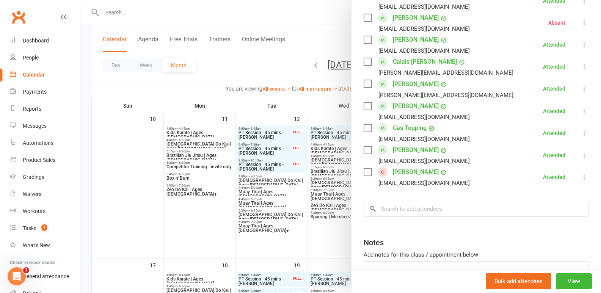
scroll to position [417, 0]
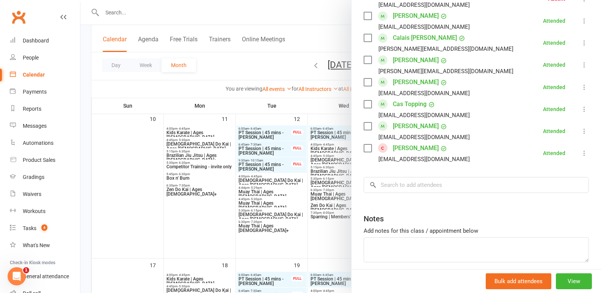
click at [328, 241] on div at bounding box center [340, 146] width 520 height 293
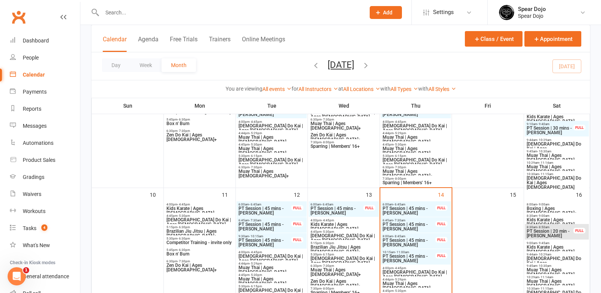
scroll to position [303, 0]
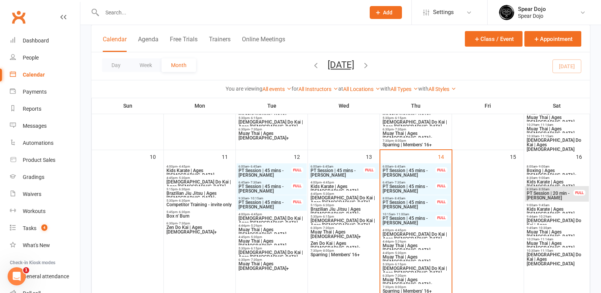
click at [415, 235] on span "Zen Do Kai | Ages 8 to 10" at bounding box center [415, 236] width 67 height 9
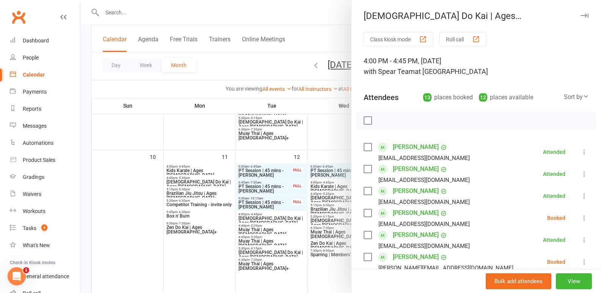
click at [580, 217] on icon at bounding box center [584, 218] width 8 height 8
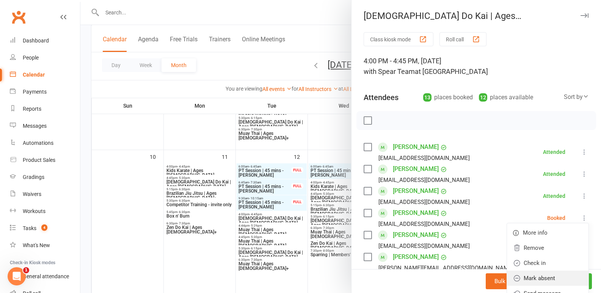
click at [525, 277] on link "Mark absent" at bounding box center [547, 278] width 81 height 15
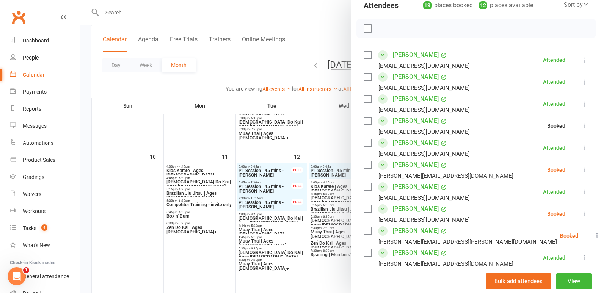
scroll to position [114, 0]
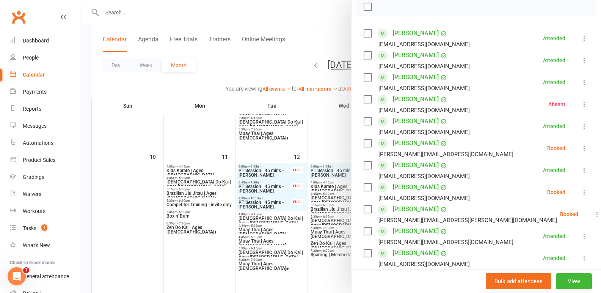
click at [580, 147] on icon at bounding box center [584, 148] width 8 height 8
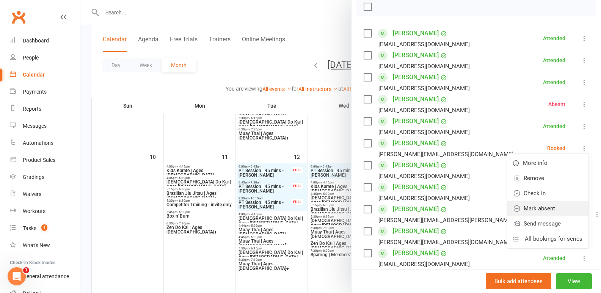
click at [542, 210] on link "Mark absent" at bounding box center [547, 208] width 81 height 15
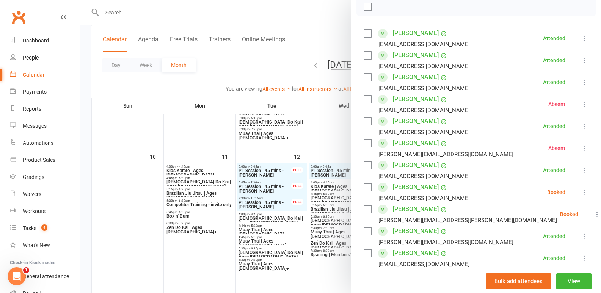
click at [580, 192] on icon at bounding box center [584, 192] width 8 height 8
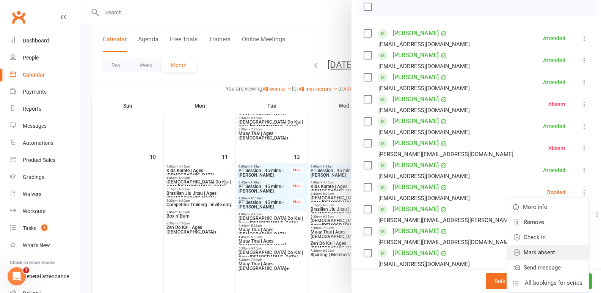
click at [533, 251] on link "Mark absent" at bounding box center [547, 252] width 81 height 15
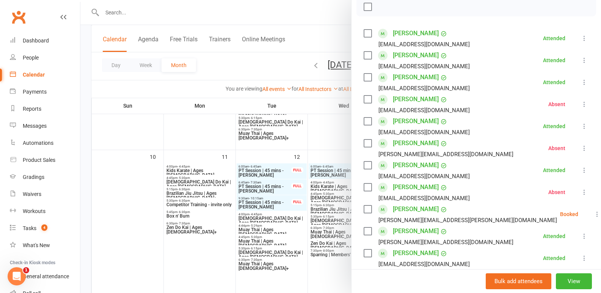
click at [593, 213] on icon at bounding box center [597, 214] width 8 height 8
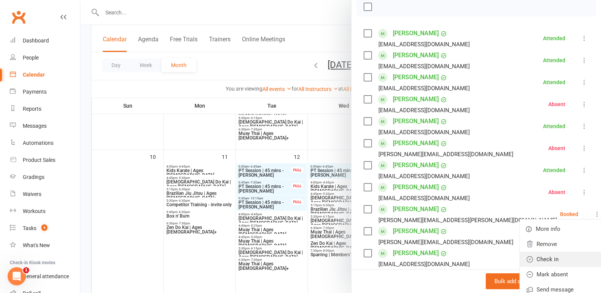
click at [530, 260] on link "Check in" at bounding box center [559, 259] width 81 height 15
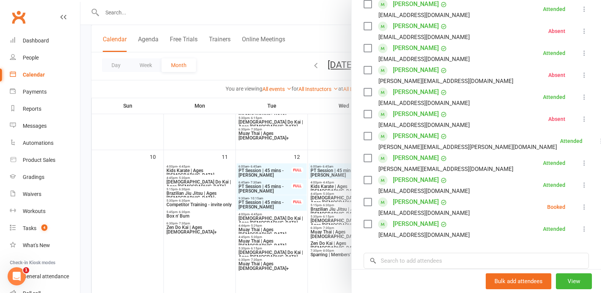
scroll to position [189, 0]
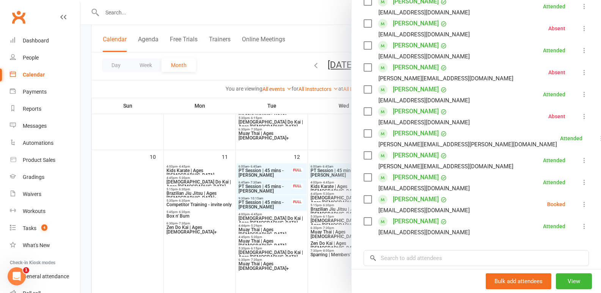
click at [580, 206] on icon at bounding box center [584, 204] width 8 height 8
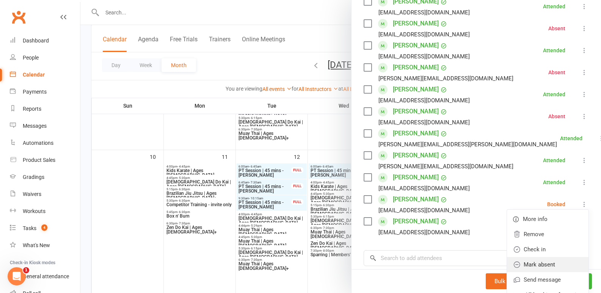
click at [531, 263] on link "Mark absent" at bounding box center [547, 264] width 81 height 15
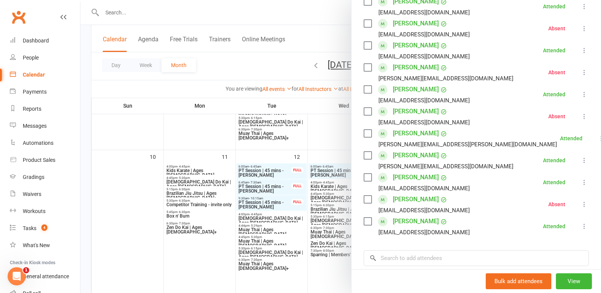
click at [326, 271] on div at bounding box center [340, 146] width 520 height 293
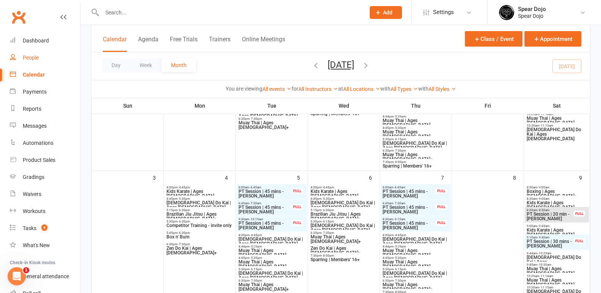
scroll to position [152, 0]
click at [31, 227] on div "Tasks" at bounding box center [30, 228] width 14 height 6
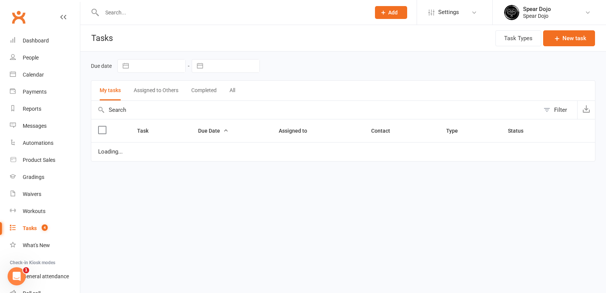
select select "started"
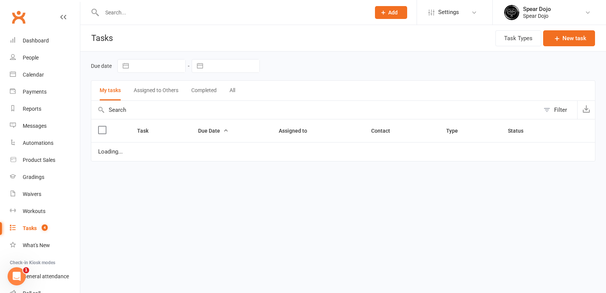
select select "started"
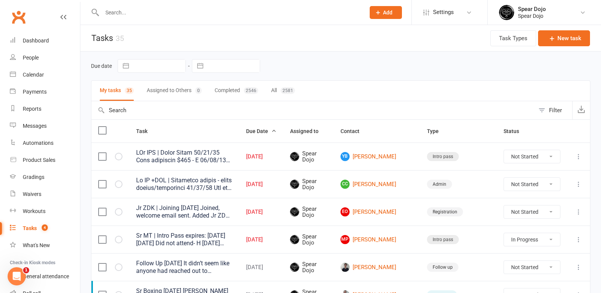
click at [578, 186] on icon at bounding box center [578, 184] width 8 height 8
click at [519, 214] on link "Edit" at bounding box center [539, 213] width 75 height 15
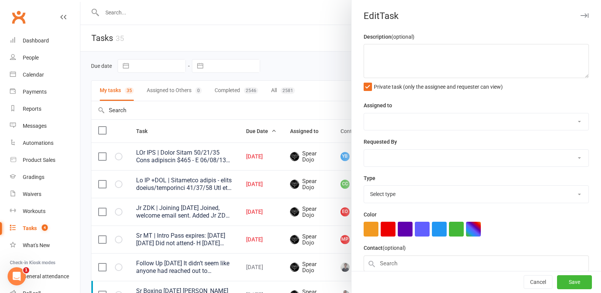
type textarea "Jr MT +ZDK | Returning member - needs waiver/membership 12/08/25 Did not attend…"
select select "43986"
type input "[DATE]"
type input "4:45pm"
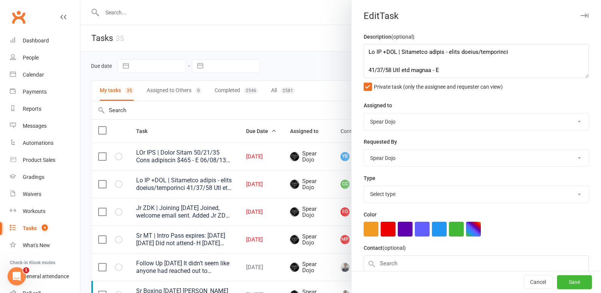
select select "19839"
click at [376, 59] on textarea at bounding box center [475, 61] width 225 height 34
click at [413, 61] on textarea at bounding box center [475, 61] width 225 height 34
type textarea "Jr MT +ZDK | Returning member - needs waiver/membership 14/08/25 Attended. Didn…"
click at [559, 280] on button "Save" at bounding box center [574, 282] width 35 height 14
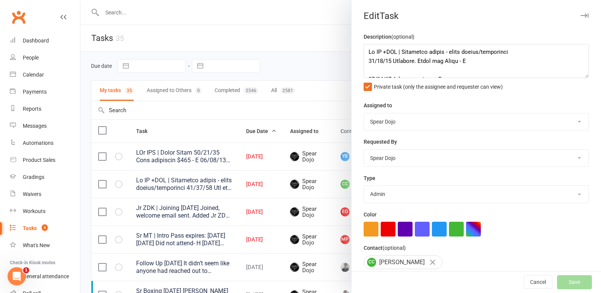
select select "started"
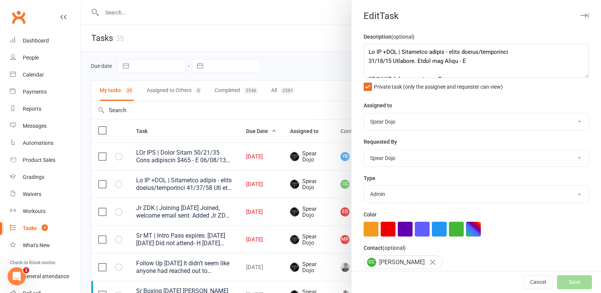
select select "started"
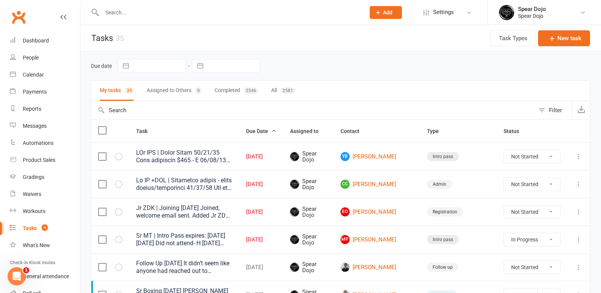
select select "started"
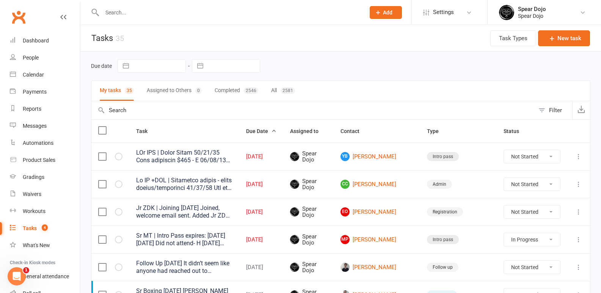
select select "started"
click at [39, 195] on div "Waivers" at bounding box center [32, 194] width 19 height 6
select select "100"
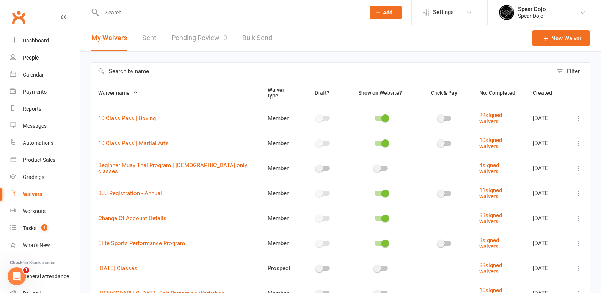
click at [31, 194] on div "Waivers" at bounding box center [32, 194] width 19 height 6
click at [44, 41] on div "Dashboard" at bounding box center [36, 41] width 26 height 6
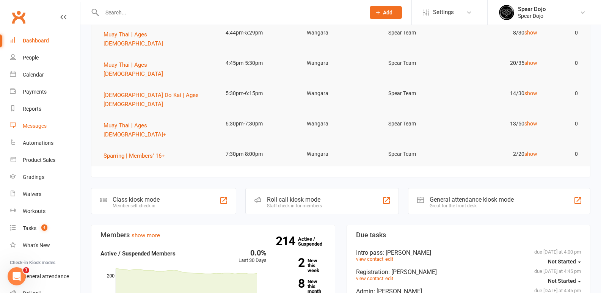
scroll to position [38, 0]
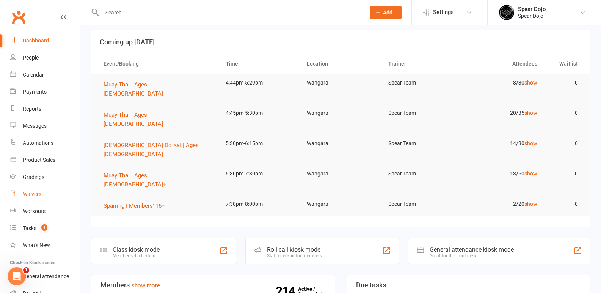
click at [40, 194] on div "Waivers" at bounding box center [32, 194] width 19 height 6
select select "100"
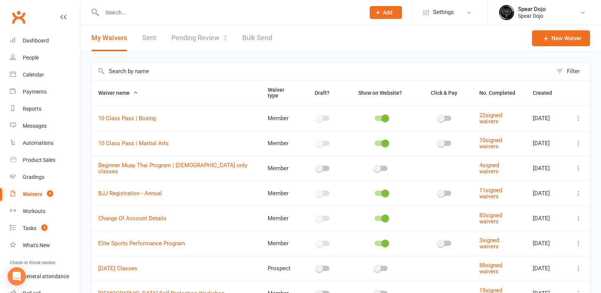
select select "100"
click at [36, 195] on div "Waivers" at bounding box center [32, 194] width 19 height 6
click at [118, 13] on input "text" at bounding box center [230, 12] width 260 height 11
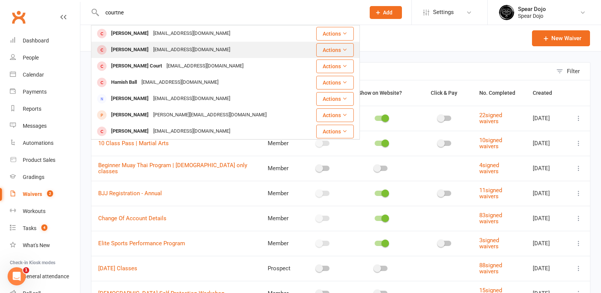
type input "courtne"
click at [127, 51] on div "[PERSON_NAME]" at bounding box center [130, 49] width 42 height 11
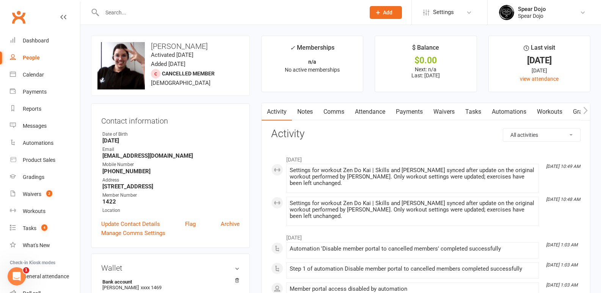
click at [411, 112] on link "Payments" at bounding box center [409, 111] width 38 height 17
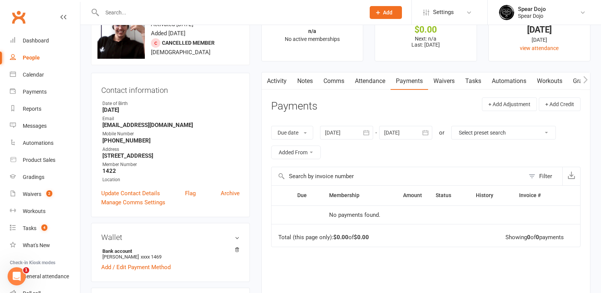
scroll to position [76, 0]
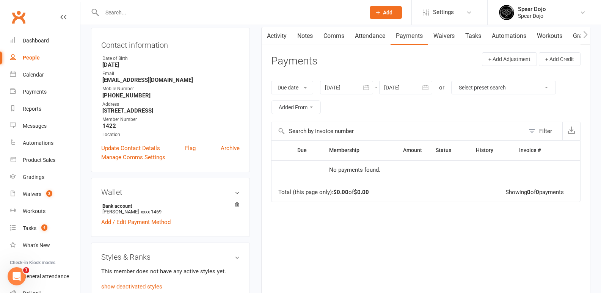
click at [368, 87] on icon "button" at bounding box center [366, 88] width 8 height 8
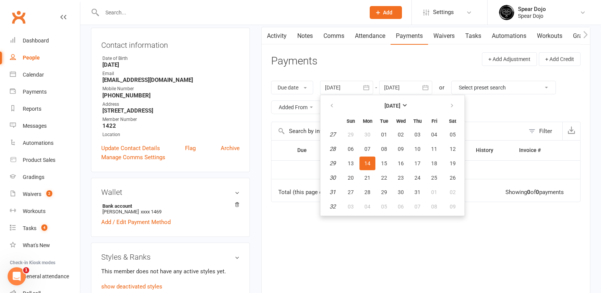
click at [303, 242] on div "Due Contact Membership Amount Status History Invoice # No payments found. Total…" at bounding box center [425, 219] width 309 height 159
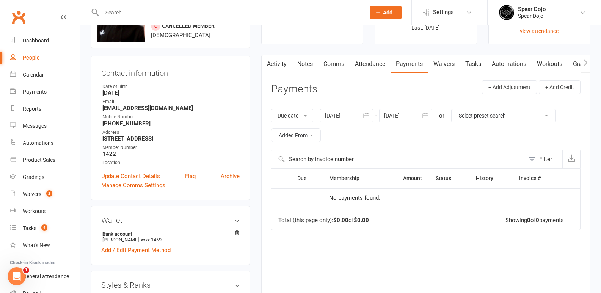
scroll to position [0, 0]
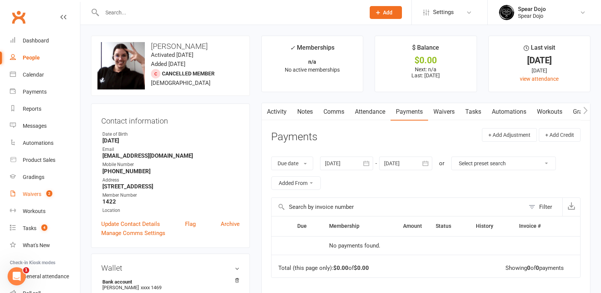
click at [34, 194] on div "Waivers" at bounding box center [32, 194] width 19 height 6
select select "100"
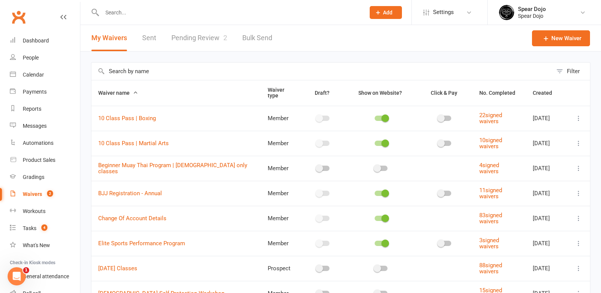
click at [193, 39] on link "Pending Review 2" at bounding box center [199, 38] width 56 height 26
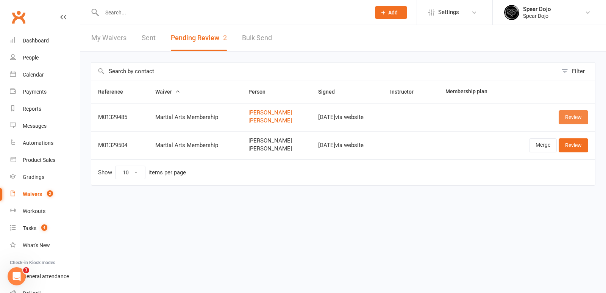
click at [572, 116] on link "Review" at bounding box center [574, 117] width 30 height 14
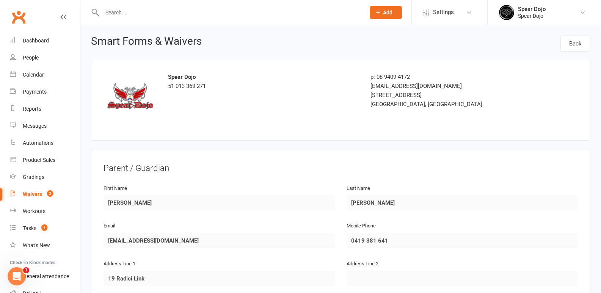
click at [32, 193] on div "Waivers" at bounding box center [32, 194] width 19 height 6
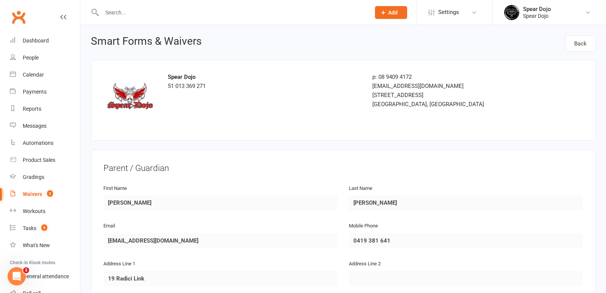
select select "100"
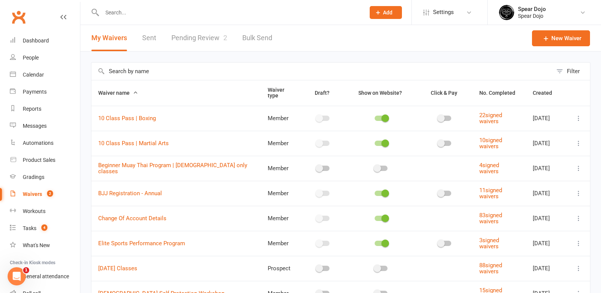
click at [200, 38] on link "Pending Review 2" at bounding box center [199, 38] width 56 height 26
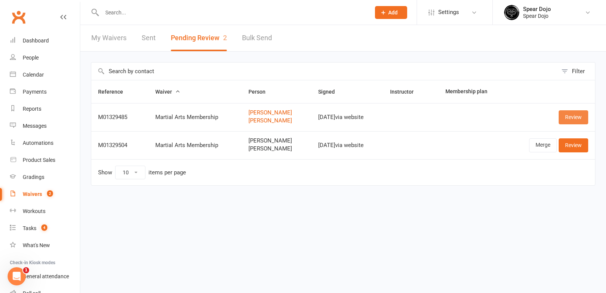
click at [575, 119] on link "Review" at bounding box center [574, 117] width 30 height 14
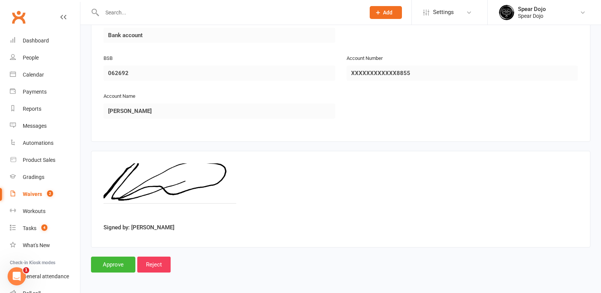
scroll to position [1045, 0]
click at [117, 261] on input "Approve" at bounding box center [113, 263] width 44 height 16
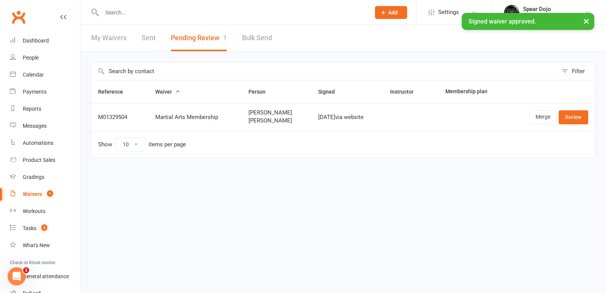
click at [115, 9] on input "text" at bounding box center [233, 12] width 266 height 11
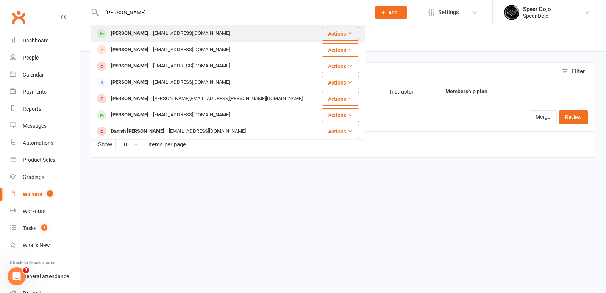
type input "[PERSON_NAME]"
click at [137, 33] on div "[PERSON_NAME]" at bounding box center [130, 33] width 42 height 11
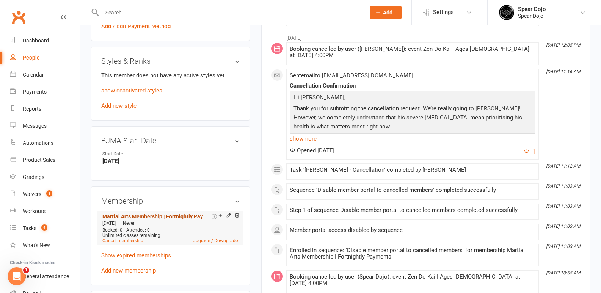
scroll to position [265, 0]
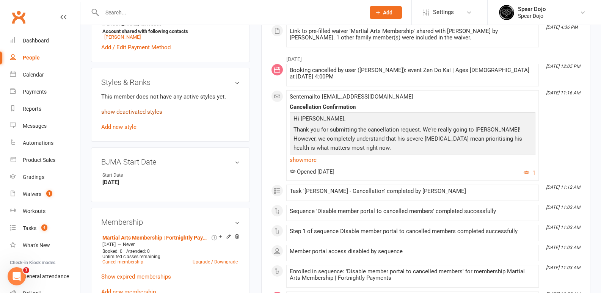
click at [126, 110] on link "show deactivated styles" at bounding box center [131, 111] width 61 height 7
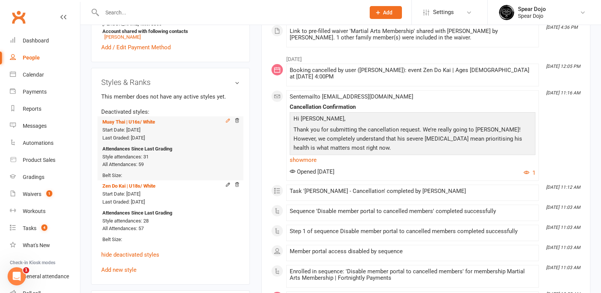
click at [229, 121] on icon at bounding box center [227, 120] width 5 height 5
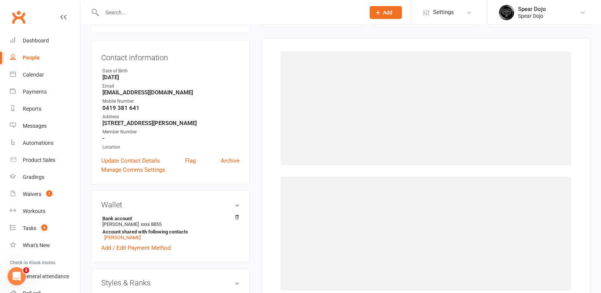
select select "1955"
select select "19092"
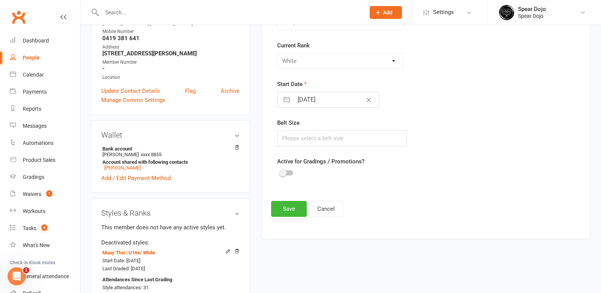
scroll to position [141, 0]
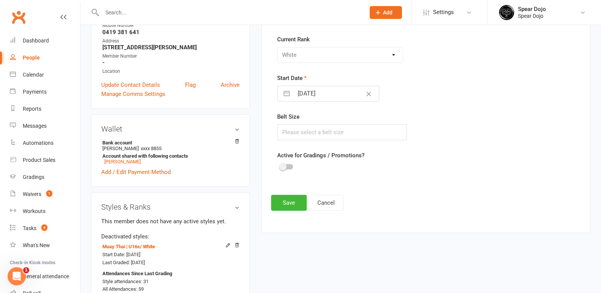
click at [289, 166] on div at bounding box center [286, 166] width 13 height 5
click at [280, 166] on input "checkbox" at bounding box center [280, 166] width 0 height 0
click at [289, 203] on button "Save" at bounding box center [289, 203] width 36 height 16
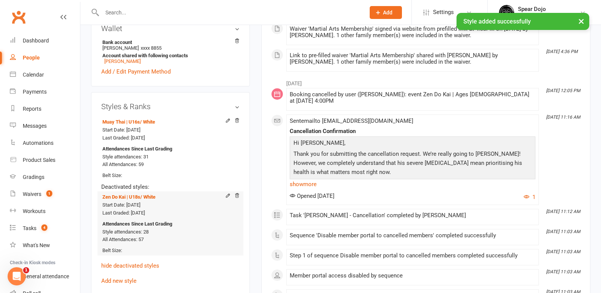
scroll to position [254, 0]
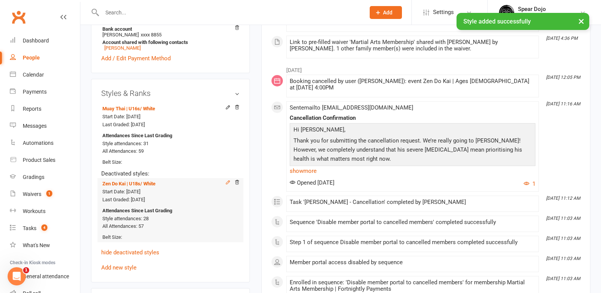
click at [229, 182] on icon at bounding box center [227, 181] width 3 height 3
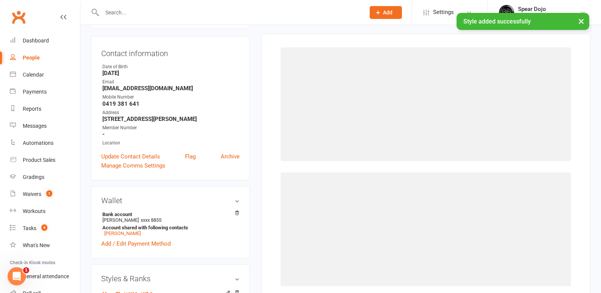
scroll to position [65, 0]
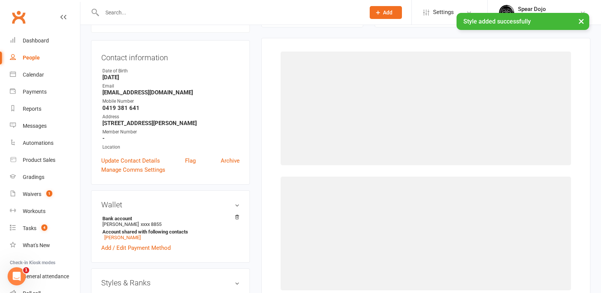
select select "1952"
select select "19063"
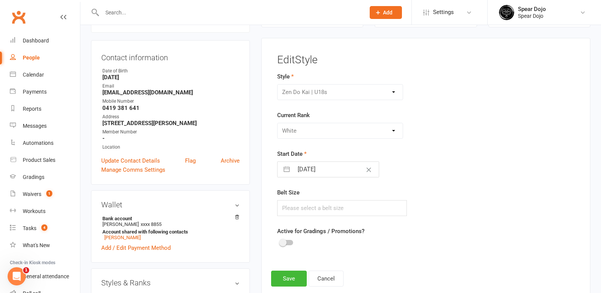
click at [286, 243] on div at bounding box center [286, 242] width 13 height 5
click at [280, 241] on input "checkbox" at bounding box center [280, 241] width 0 height 0
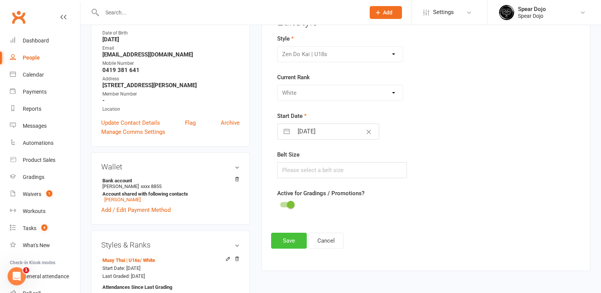
click at [291, 241] on button "Save" at bounding box center [289, 241] width 36 height 16
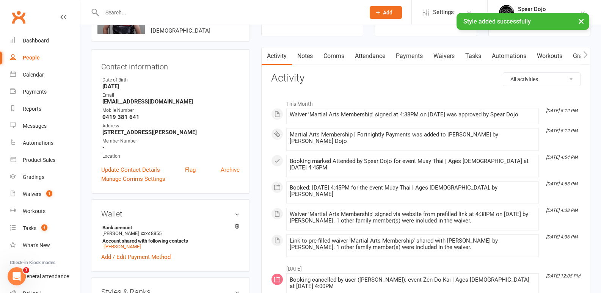
scroll to position [0, 0]
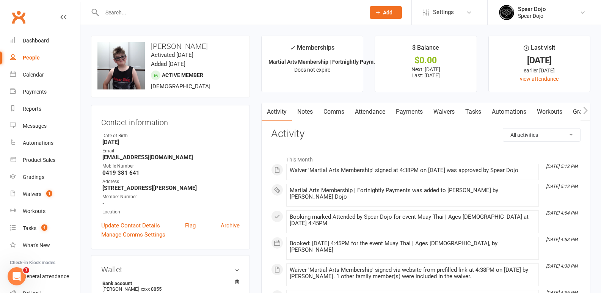
click at [415, 113] on link "Payments" at bounding box center [409, 111] width 38 height 17
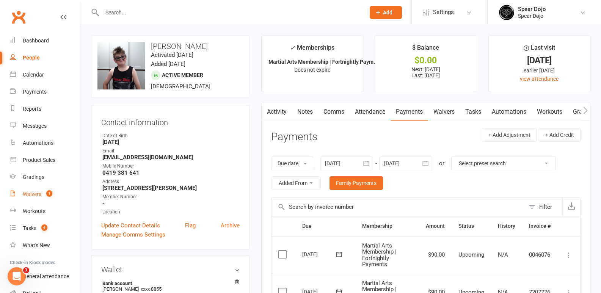
click at [34, 195] on div "Waivers" at bounding box center [32, 194] width 19 height 6
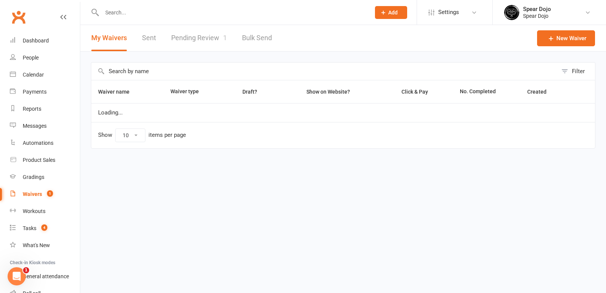
select select "100"
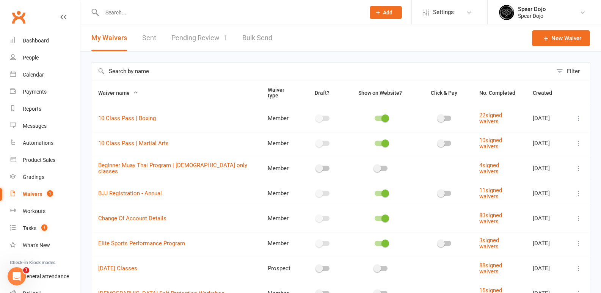
click at [208, 36] on link "Pending Review 1" at bounding box center [199, 38] width 56 height 26
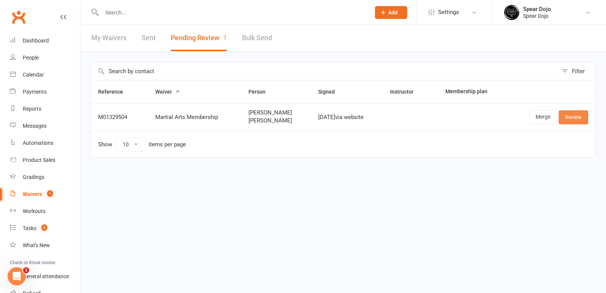
click at [574, 116] on link "Review" at bounding box center [574, 117] width 30 height 14
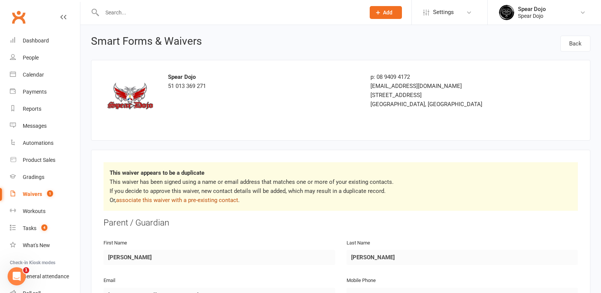
click at [215, 201] on link "associate this waiver with a pre-existing contact" at bounding box center [177, 200] width 122 height 7
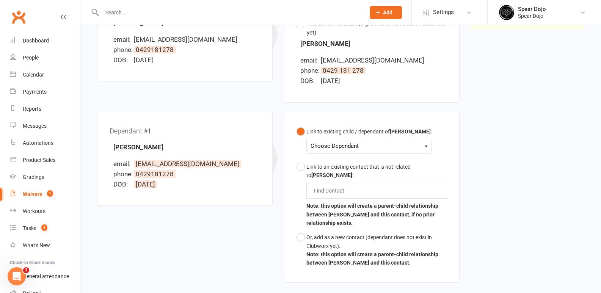
scroll to position [152, 0]
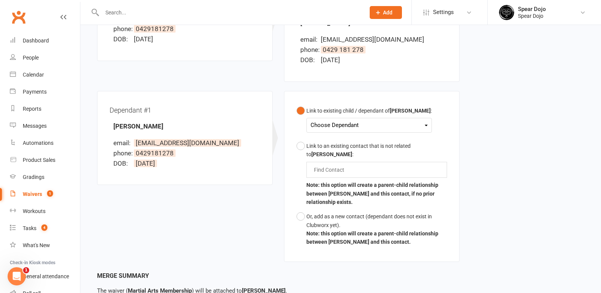
click at [419, 124] on div "Choose Dependant" at bounding box center [368, 125] width 117 height 10
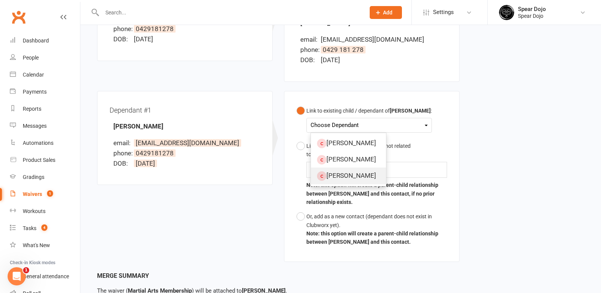
click at [361, 178] on link "[PERSON_NAME]" at bounding box center [348, 175] width 75 height 16
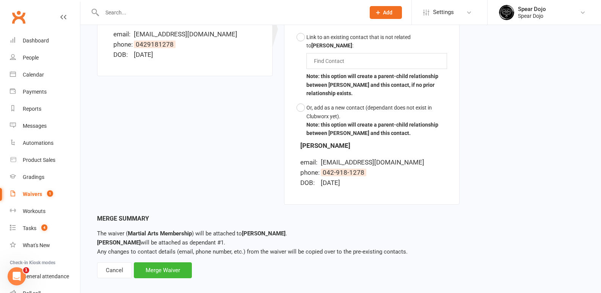
scroll to position [269, 0]
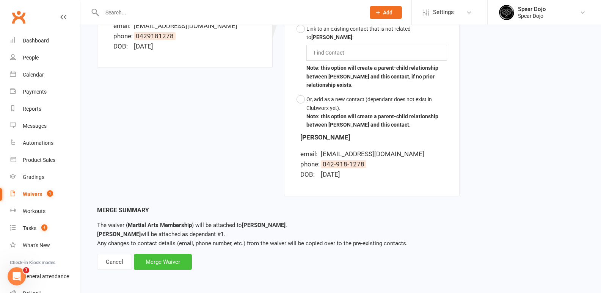
click at [179, 264] on div "Merge Waiver" at bounding box center [163, 262] width 58 height 16
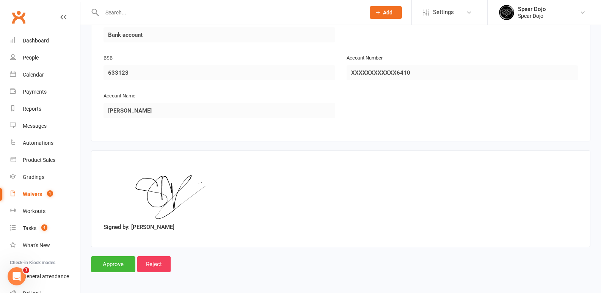
scroll to position [1045, 0]
click at [114, 264] on input "Approve" at bounding box center [113, 263] width 44 height 16
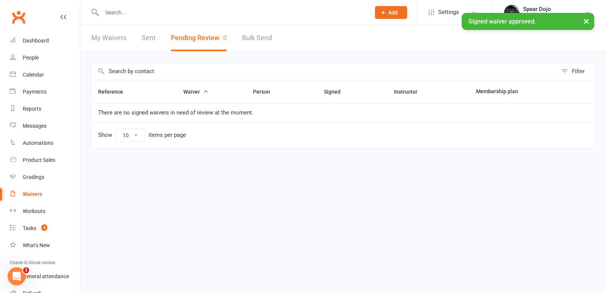
click at [135, 12] on input "text" at bounding box center [233, 12] width 266 height 11
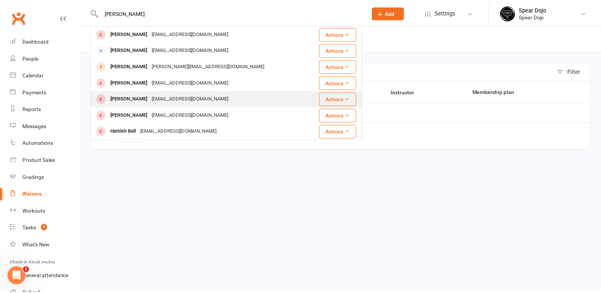
scroll to position [38, 0]
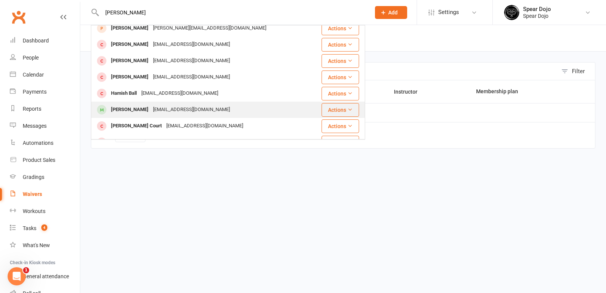
type input "[PERSON_NAME]"
click at [147, 110] on div "[PERSON_NAME]" at bounding box center [130, 109] width 42 height 11
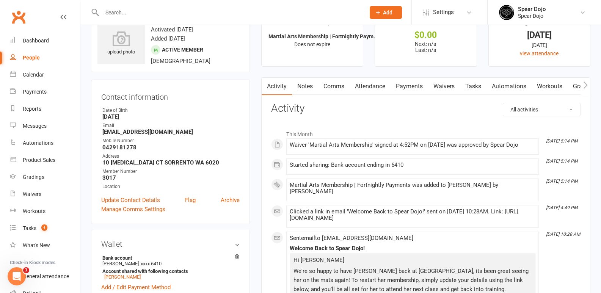
scroll to position [38, 0]
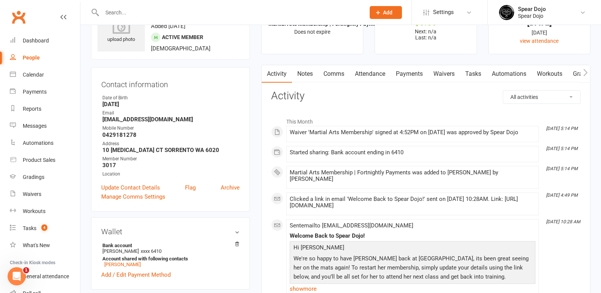
click at [409, 74] on link "Payments" at bounding box center [409, 73] width 38 height 17
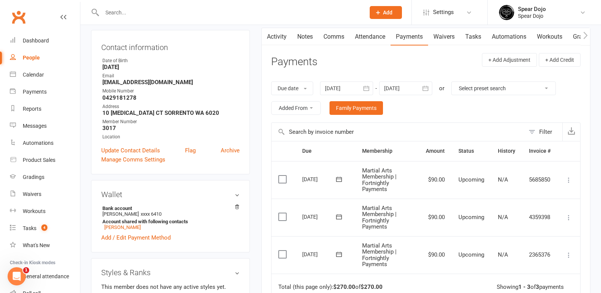
scroll to position [76, 0]
click at [140, 150] on link "Update Contact Details" at bounding box center [130, 149] width 59 height 9
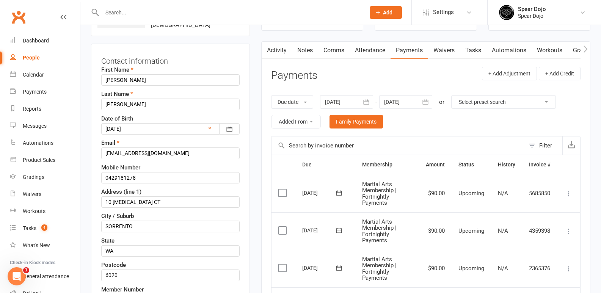
scroll to position [74, 0]
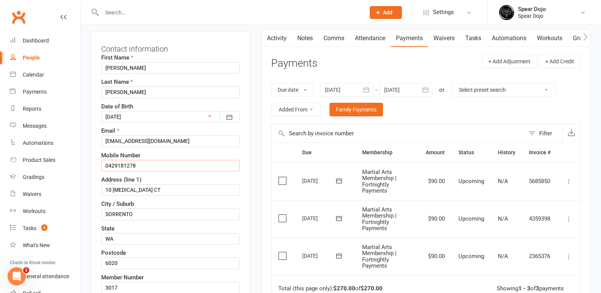
click at [118, 164] on input "0429181278" at bounding box center [170, 165] width 138 height 11
click at [128, 166] on input "0429 181278" at bounding box center [170, 165] width 138 height 11
type input "0429 181 278"
click at [150, 190] on input "10 [MEDICAL_DATA] CT" at bounding box center [170, 189] width 138 height 11
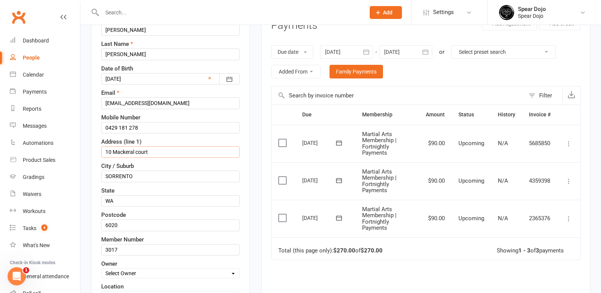
type input "10 Mackeral court"
click at [145, 177] on input "SORRENTO" at bounding box center [170, 175] width 138 height 11
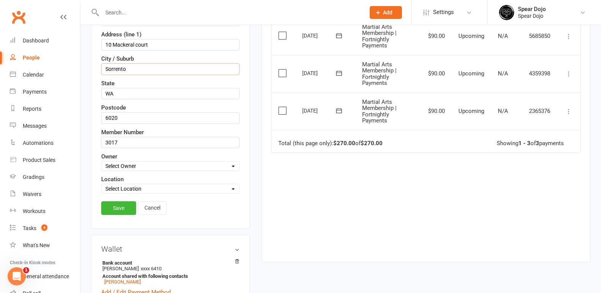
scroll to position [225, 0]
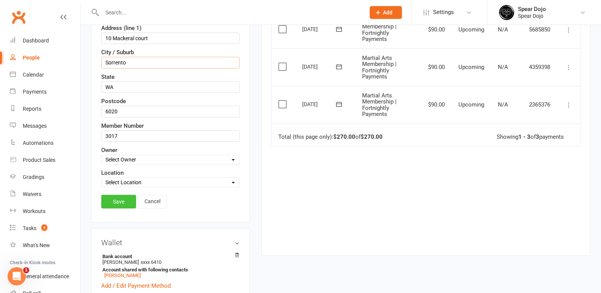
type input "Sorrento"
click at [122, 203] on link "Save" at bounding box center [118, 202] width 35 height 14
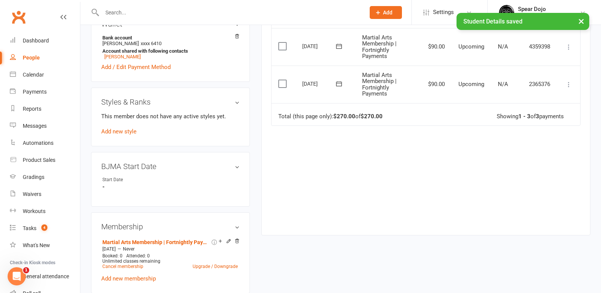
scroll to position [263, 0]
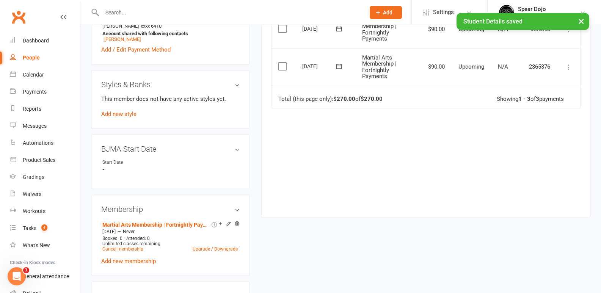
click at [237, 84] on h3 "Styles & Ranks" at bounding box center [170, 84] width 138 height 8
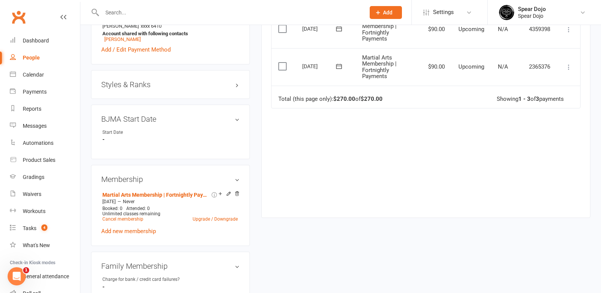
click at [238, 83] on h3 "Styles & Ranks" at bounding box center [170, 84] width 138 height 8
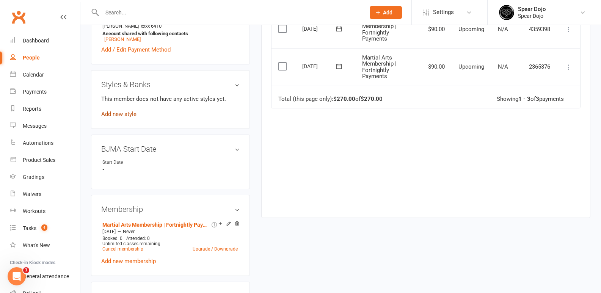
click at [115, 113] on link "Add new style" at bounding box center [118, 114] width 35 height 7
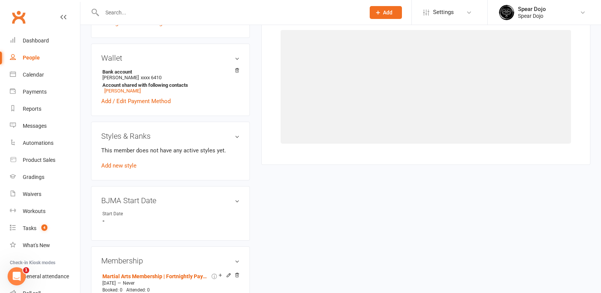
scroll to position [65, 0]
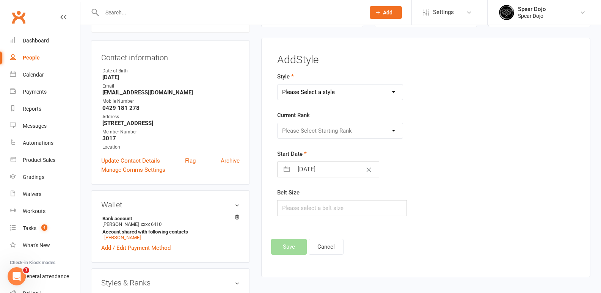
click at [339, 93] on select "Please Select a style Brazilian Jiu Jitsu Fitness Classes Kids Karate | Dragons…" at bounding box center [339, 91] width 125 height 15
select select "1957"
click at [277, 84] on select "Please Select a style Brazilian Jiu Jitsu Fitness Classes Kids Karate | Dragons…" at bounding box center [339, 91] width 125 height 15
click at [330, 130] on select "Please Select Starting Rank White Yellow Orange Blue Green Brown Black Prob. 2n…" at bounding box center [339, 130] width 125 height 15
select select "19097"
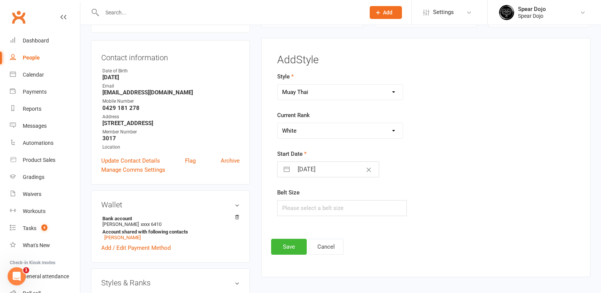
click at [277, 123] on select "Please Select Starting Rank White Yellow Orange Blue Green Brown Black Prob. 2n…" at bounding box center [339, 130] width 125 height 15
click at [383, 89] on select "Brazilian Jiu Jitsu Fitness Classes Kids Karate | Dragons Kids Karate | Ninjas …" at bounding box center [339, 91] width 125 height 15
select select "1955"
click at [277, 84] on select "Brazilian Jiu Jitsu Fitness Classes Kids Karate | Dragons Kids Karate | Ninjas …" at bounding box center [339, 91] width 125 height 15
click at [284, 169] on button "button" at bounding box center [287, 169] width 14 height 15
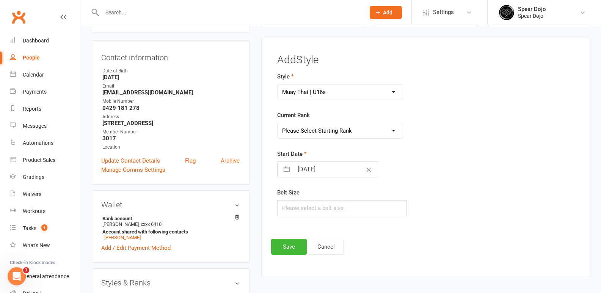
select select "6"
select select "2025"
select select "7"
select select "2025"
select select "8"
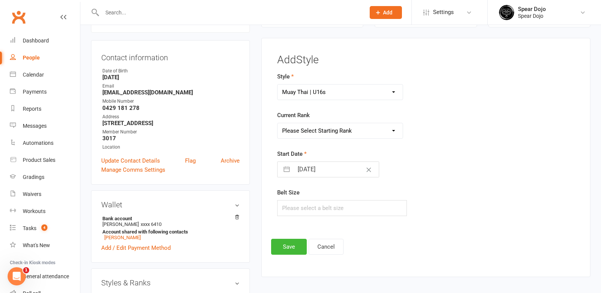
select select "2025"
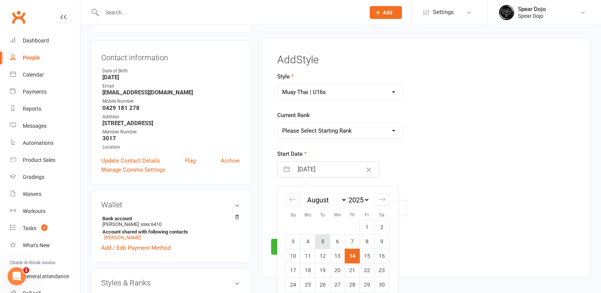
click at [321, 240] on td "5" at bounding box center [322, 241] width 15 height 14
type input "[DATE]"
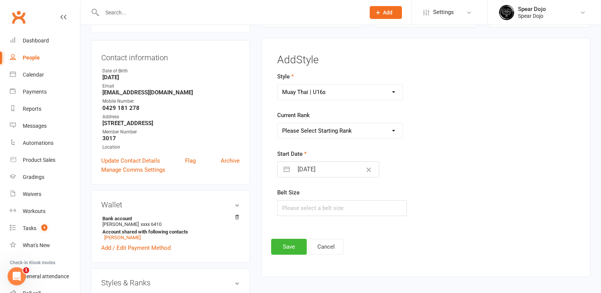
click at [393, 129] on select "Please Select Starting Rank White Yellow - White Yellow Orange - White Orange B…" at bounding box center [339, 130] width 125 height 15
select select "19092"
click at [277, 123] on select "Please Select Starting Rank White Yellow - White Yellow Orange - White Orange B…" at bounding box center [339, 130] width 125 height 15
click at [290, 244] on button "Save" at bounding box center [289, 247] width 36 height 16
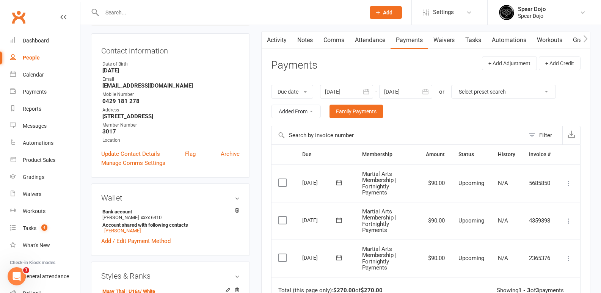
scroll to position [0, 0]
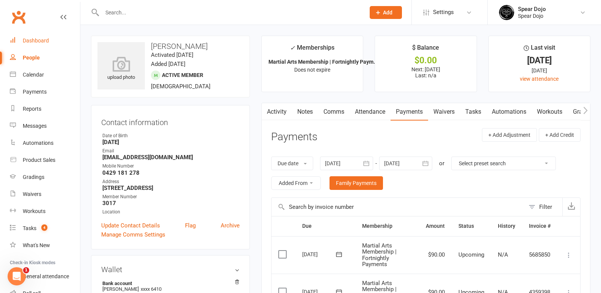
click at [43, 42] on div "Dashboard" at bounding box center [36, 41] width 26 height 6
